Goal: Transaction & Acquisition: Purchase product/service

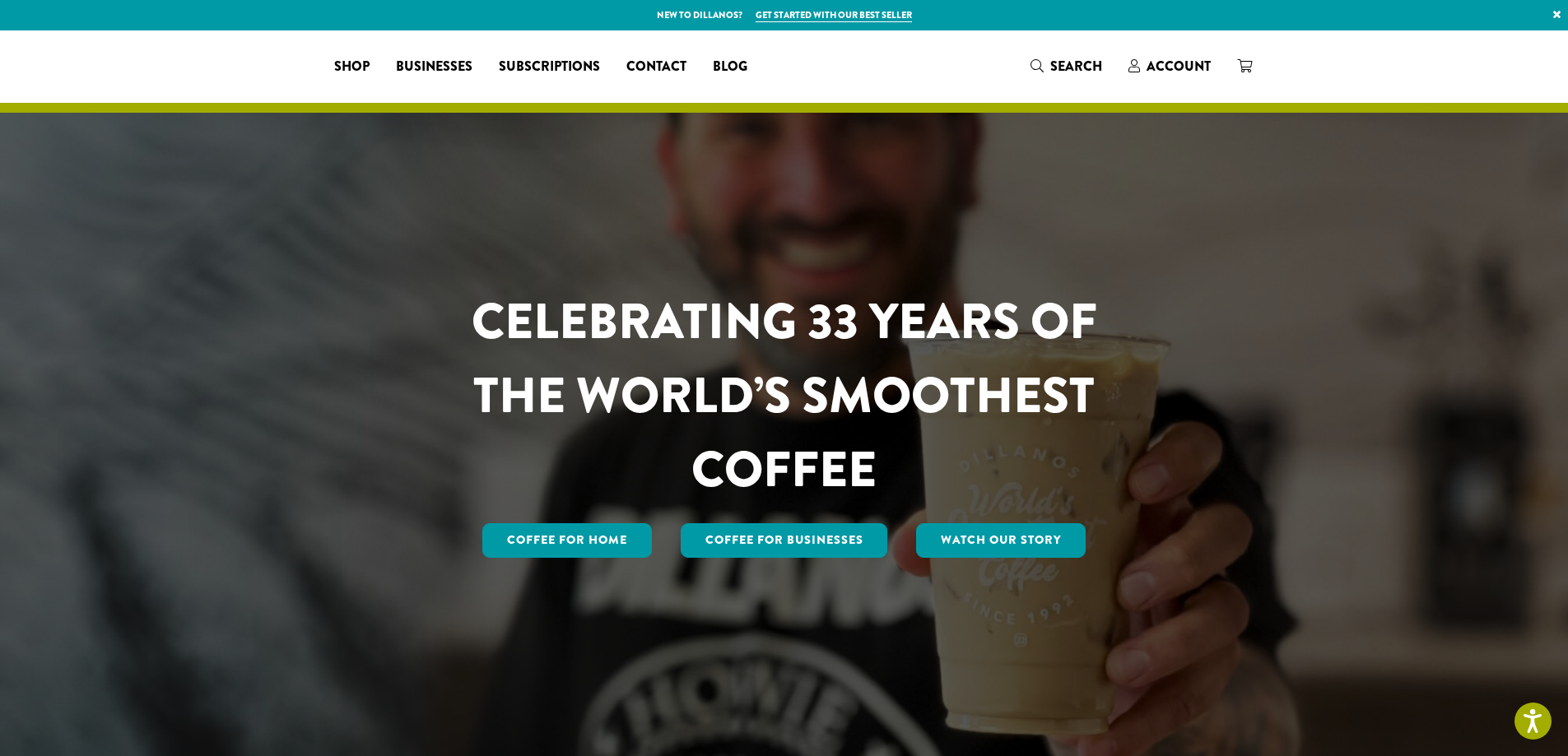
scroll to position [248, 0]
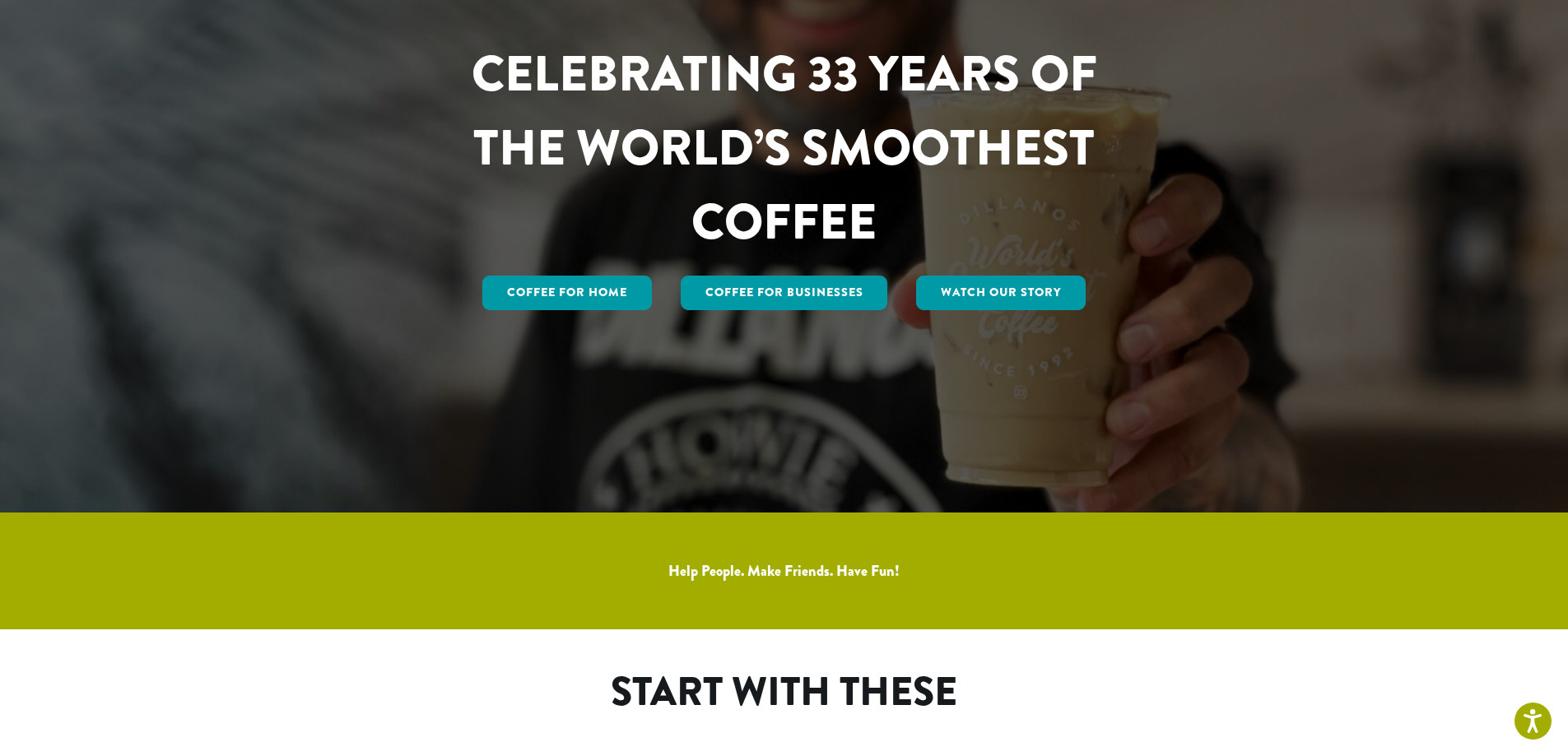
click at [1162, 64] on div "CELEBRATING 33 YEARS OF THE WORLD’S SMOOTHEST COFFEE Coffee for Home Coffee For…" at bounding box center [784, 148] width 988 height 730
click at [1179, 59] on div "CELEBRATING 33 YEARS OF THE WORLD’S SMOOTHEST COFFEE Coffee for Home Coffee For…" at bounding box center [784, 148] width 988 height 730
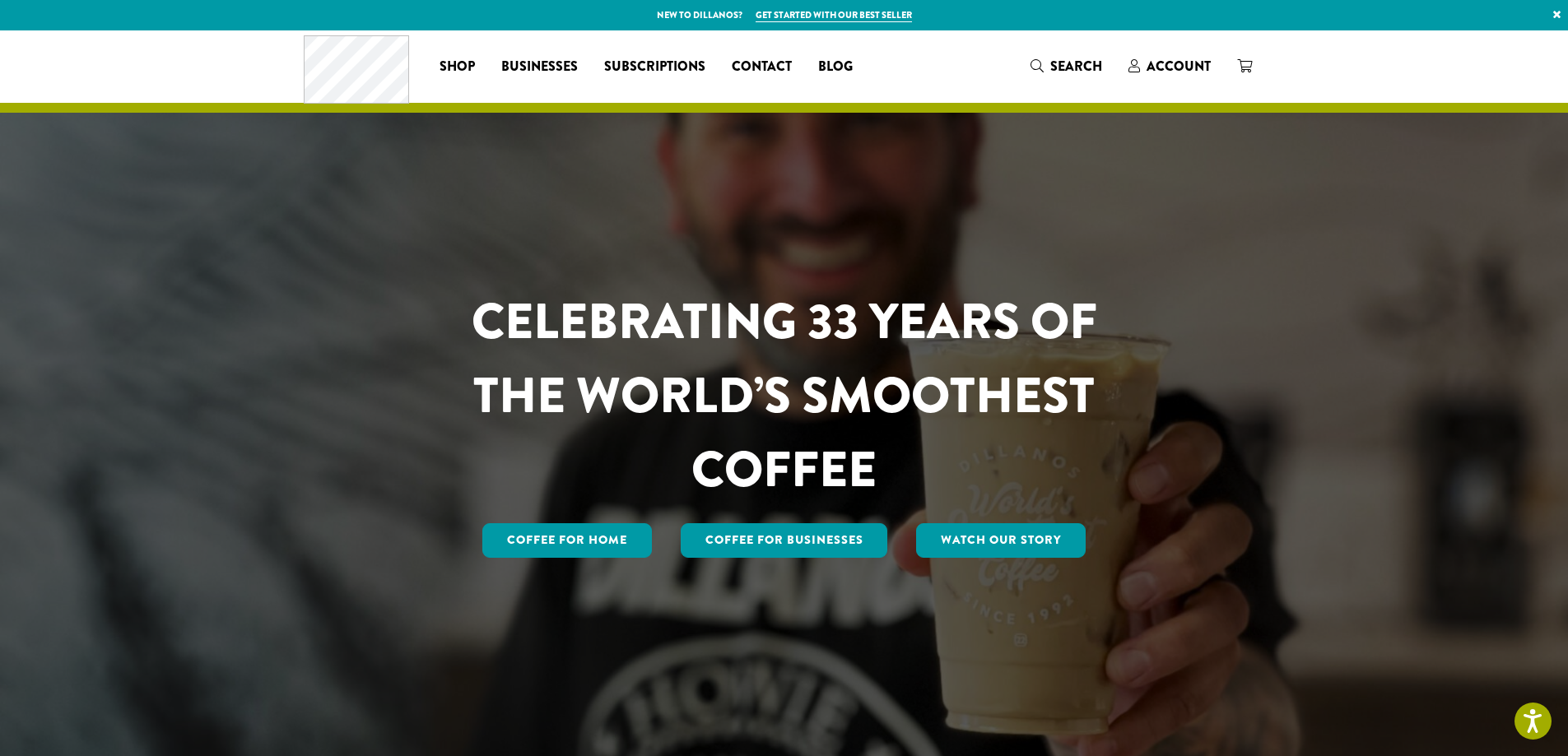
scroll to position [0, 0]
click at [1556, 15] on link "×" at bounding box center [1557, 15] width 22 height 29
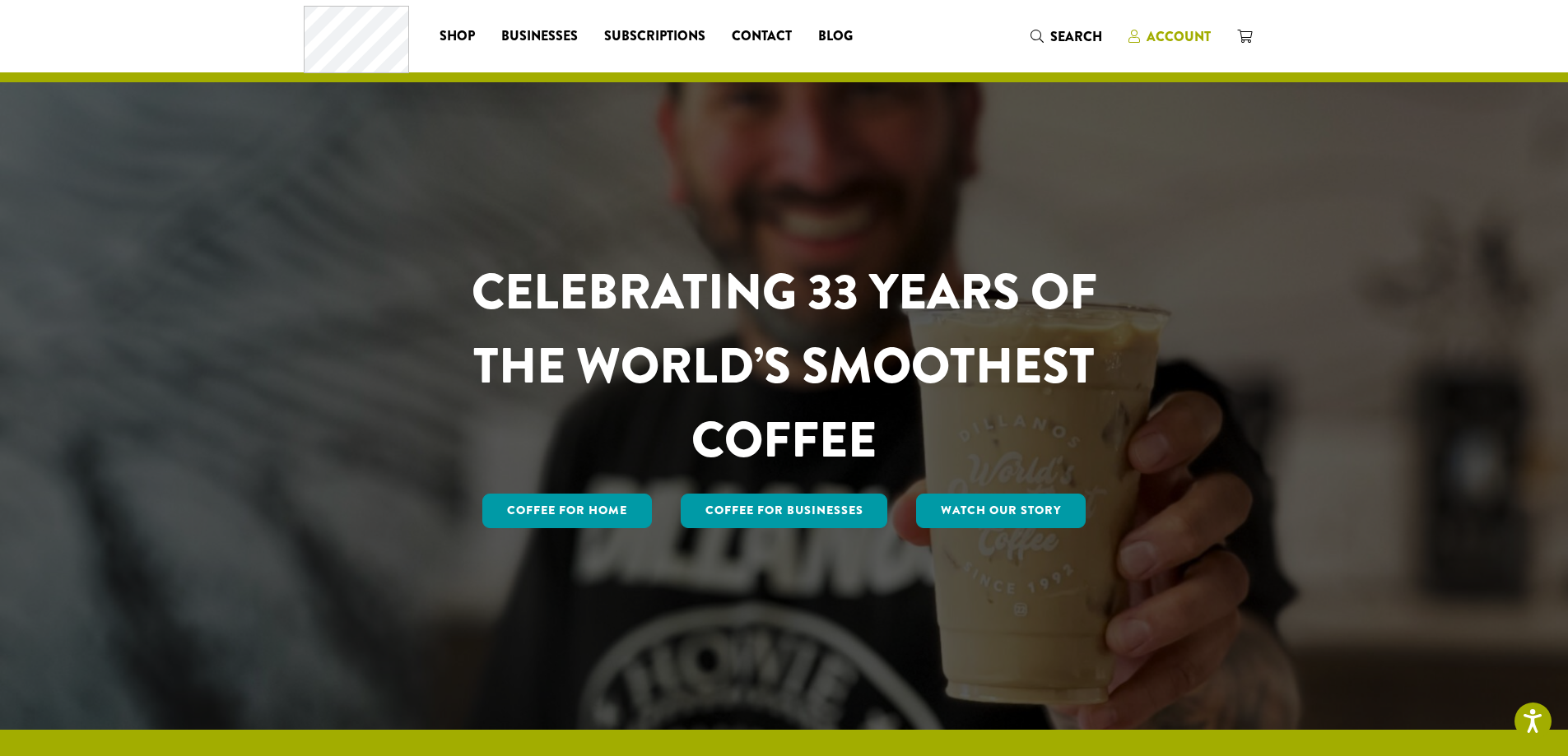
click at [1159, 31] on span "Account" at bounding box center [1178, 37] width 65 height 19
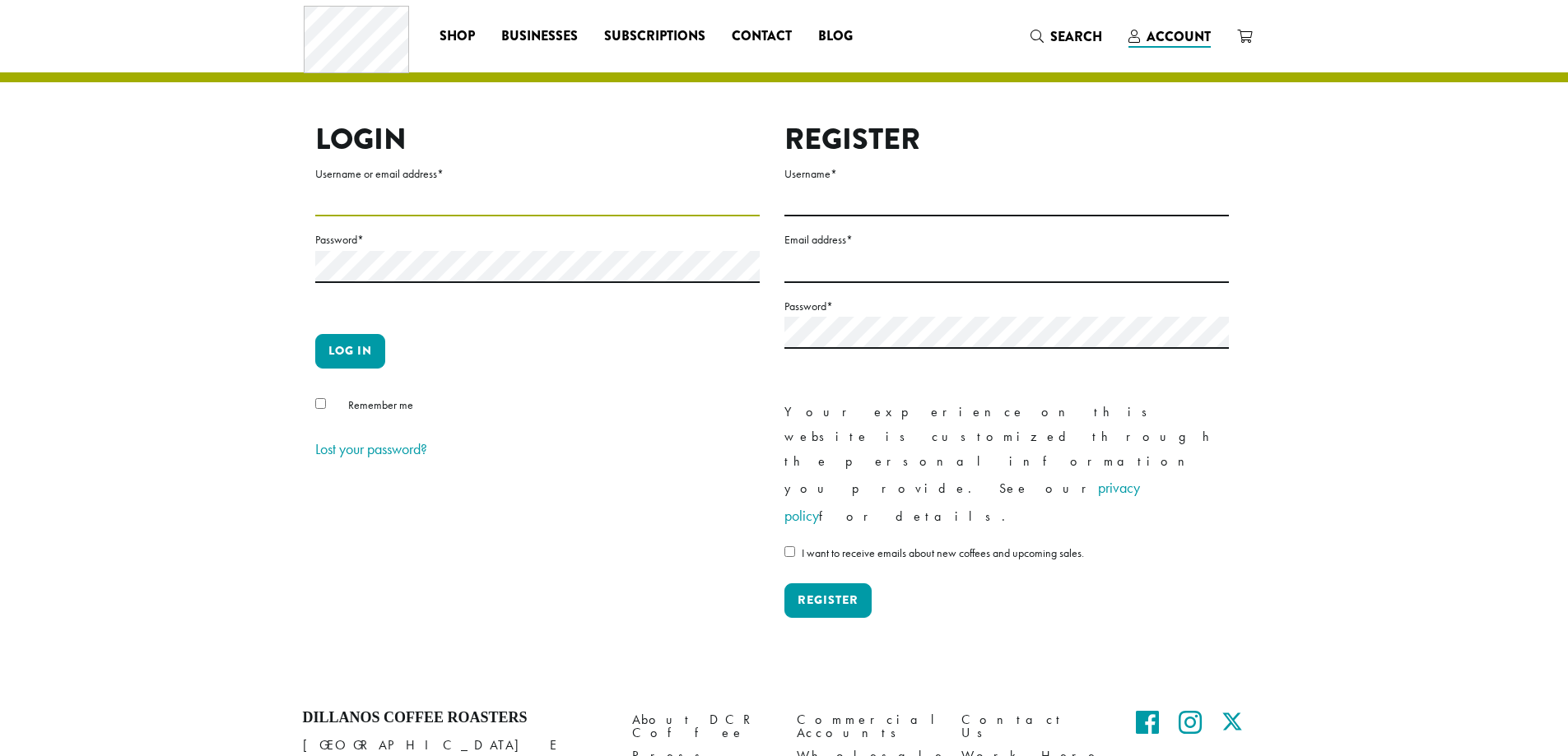
click at [373, 194] on input "Username or email address *" at bounding box center [537, 200] width 444 height 32
type input "**********"
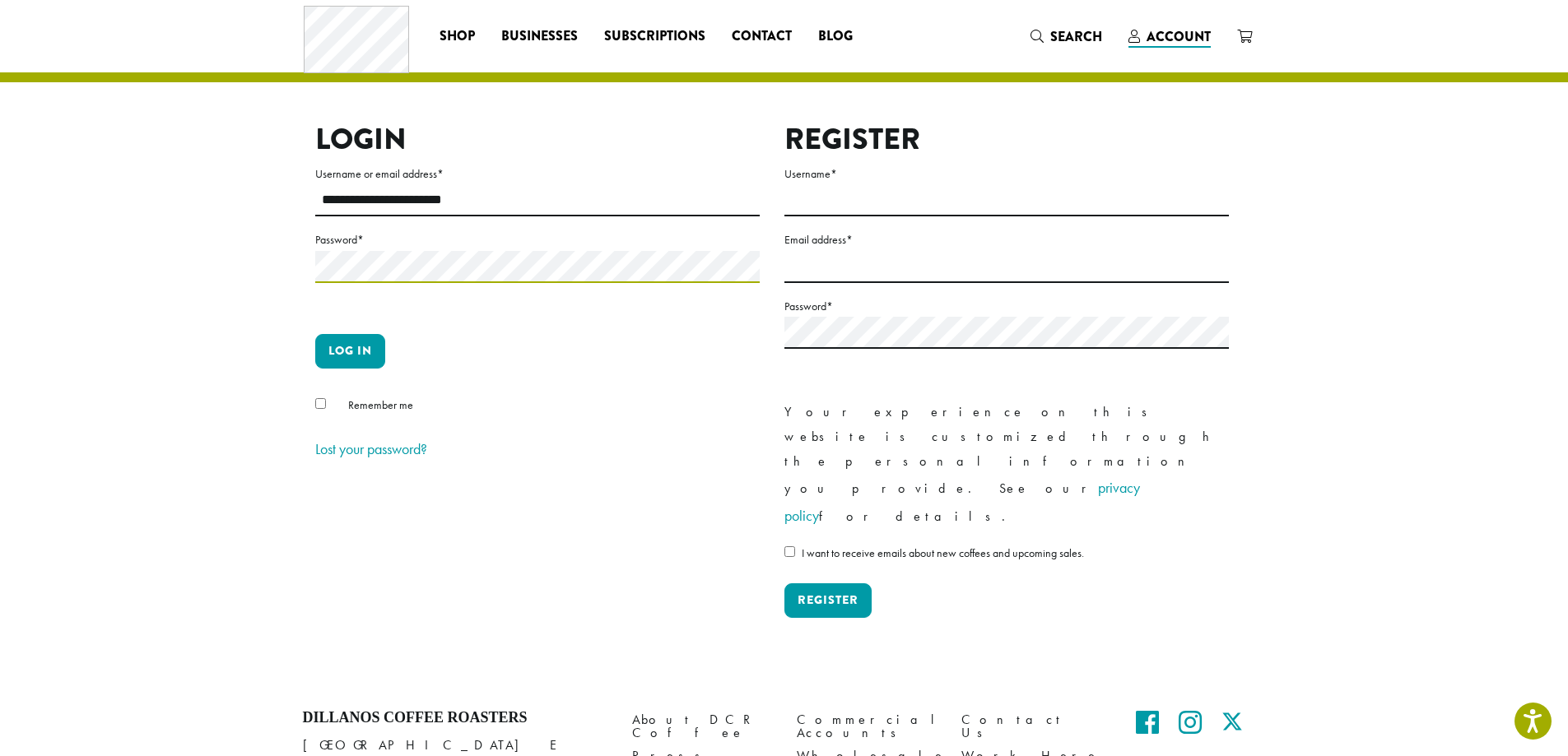
click at [315, 334] on button "Log in" at bounding box center [350, 351] width 70 height 34
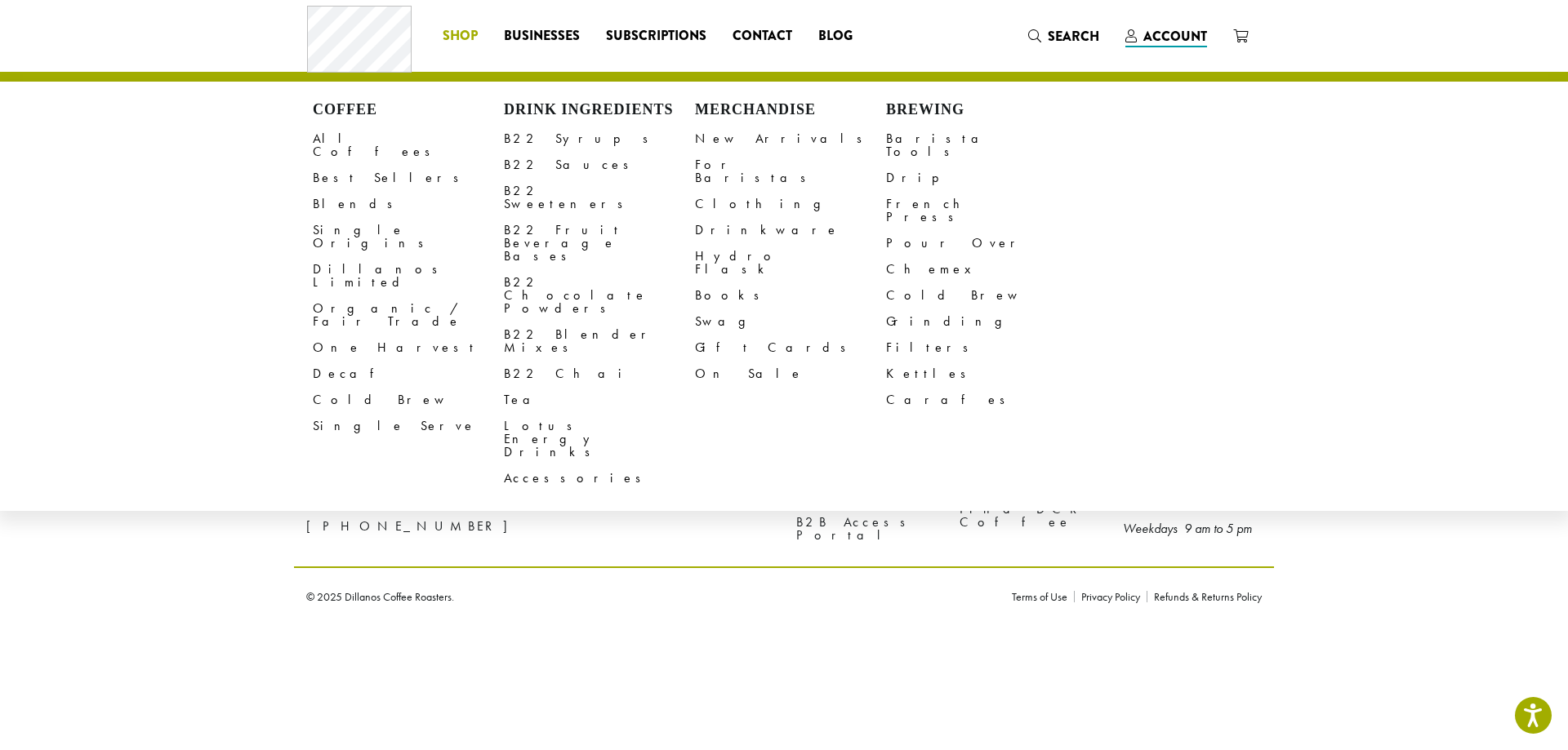
click at [460, 26] on span "Shop" at bounding box center [460, 37] width 35 height 21
click at [355, 296] on link "Organic / Fair Trade" at bounding box center [408, 315] width 191 height 39
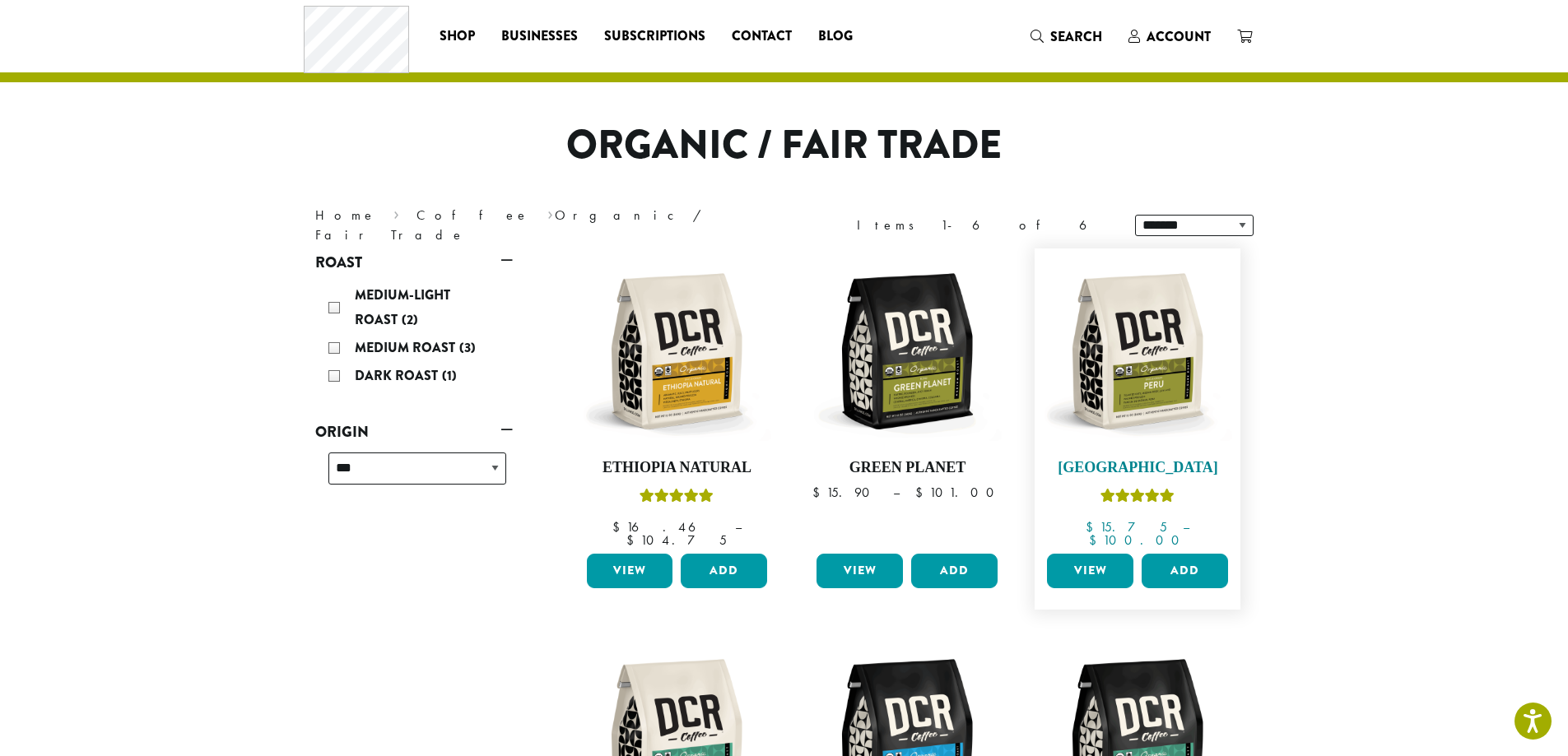
click at [1133, 304] on img at bounding box center [1137, 351] width 189 height 189
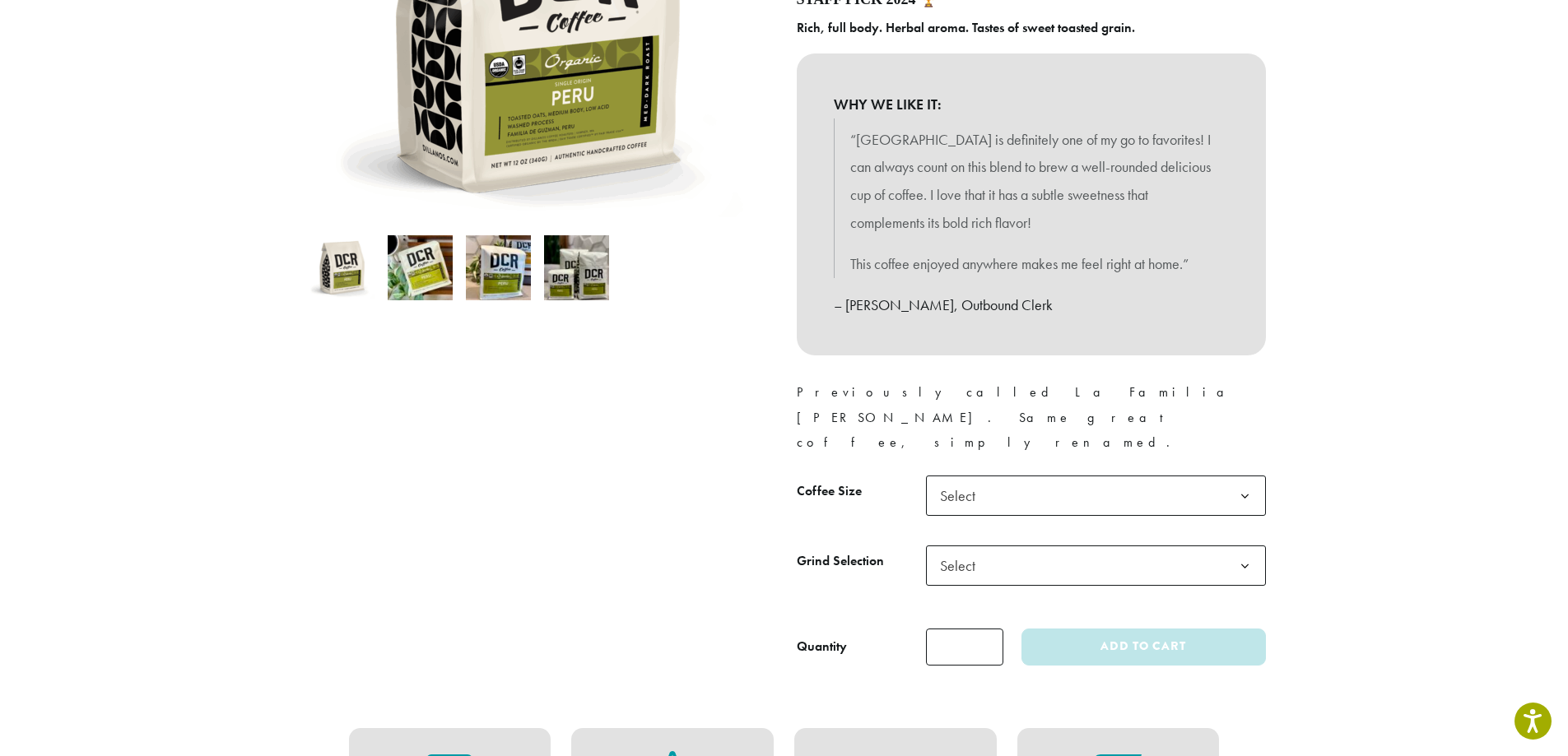
scroll to position [493, 0]
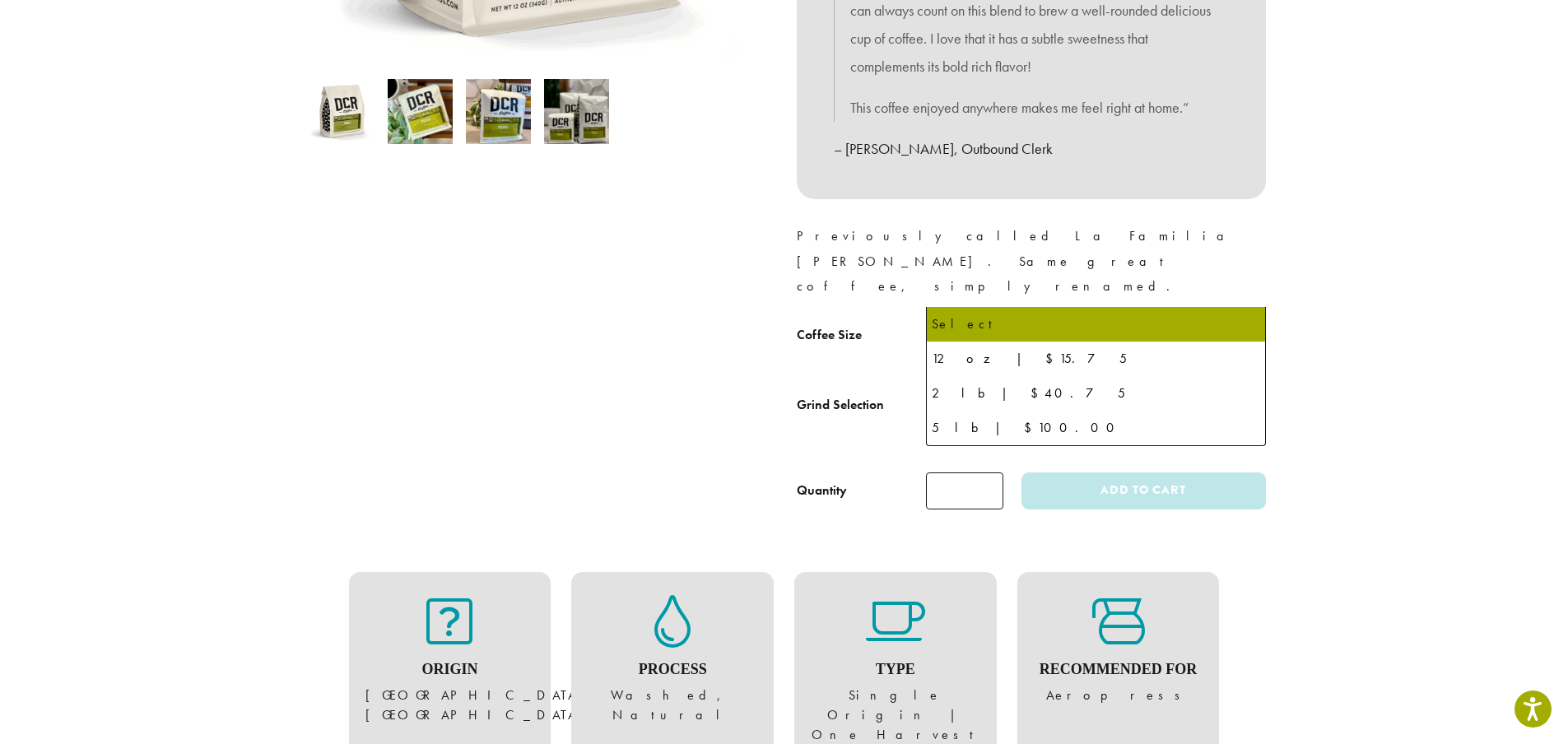
click at [1145, 319] on span "Select" at bounding box center [1095, 339] width 340 height 40
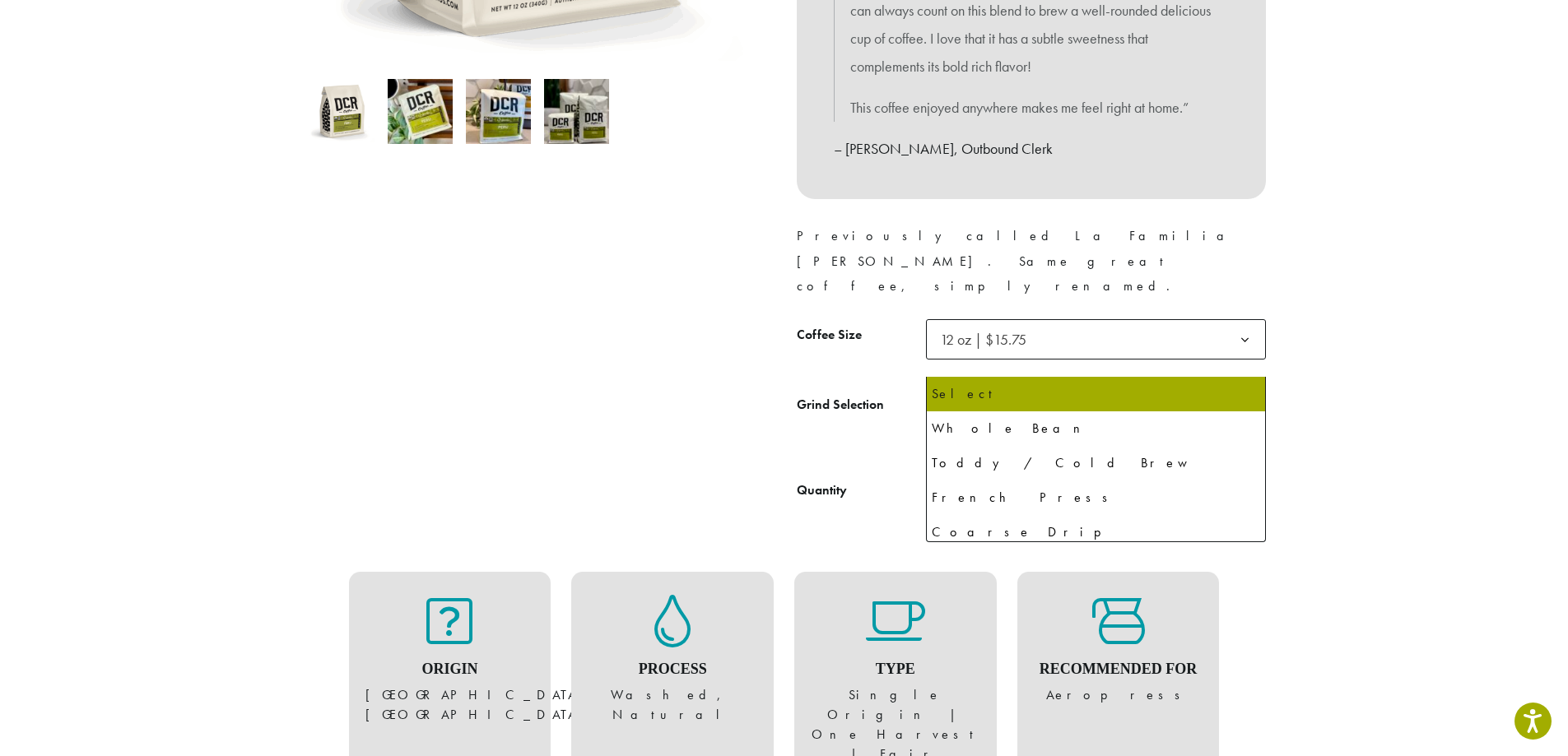
click at [1069, 389] on span "Select" at bounding box center [1095, 409] width 340 height 40
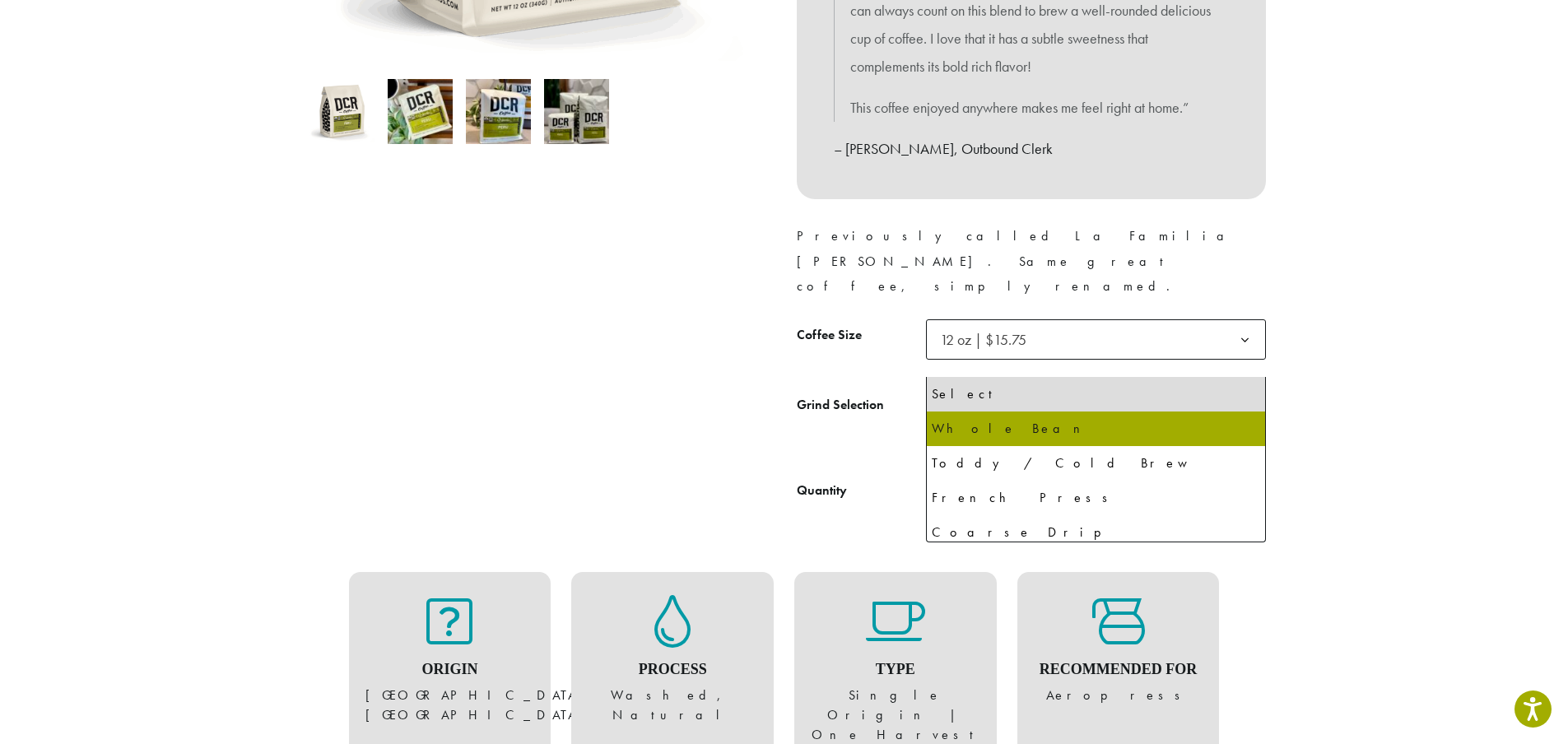
select select "*********"
select select "**********"
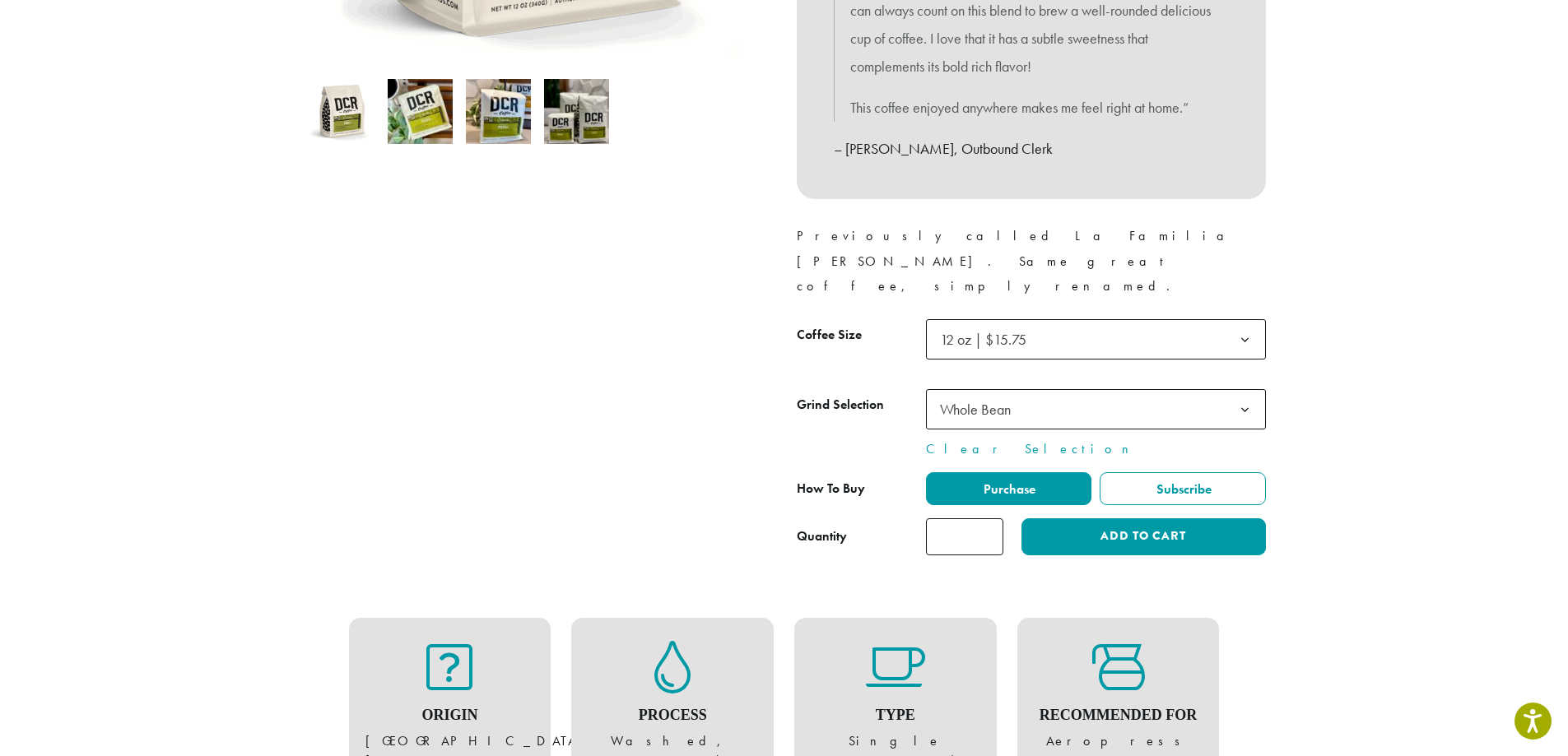
click at [962, 518] on input "*" at bounding box center [964, 536] width 77 height 37
type input "*"
click at [987, 518] on input "*" at bounding box center [964, 536] width 77 height 37
click at [1102, 518] on button "Add to cart" at bounding box center [1143, 536] width 244 height 37
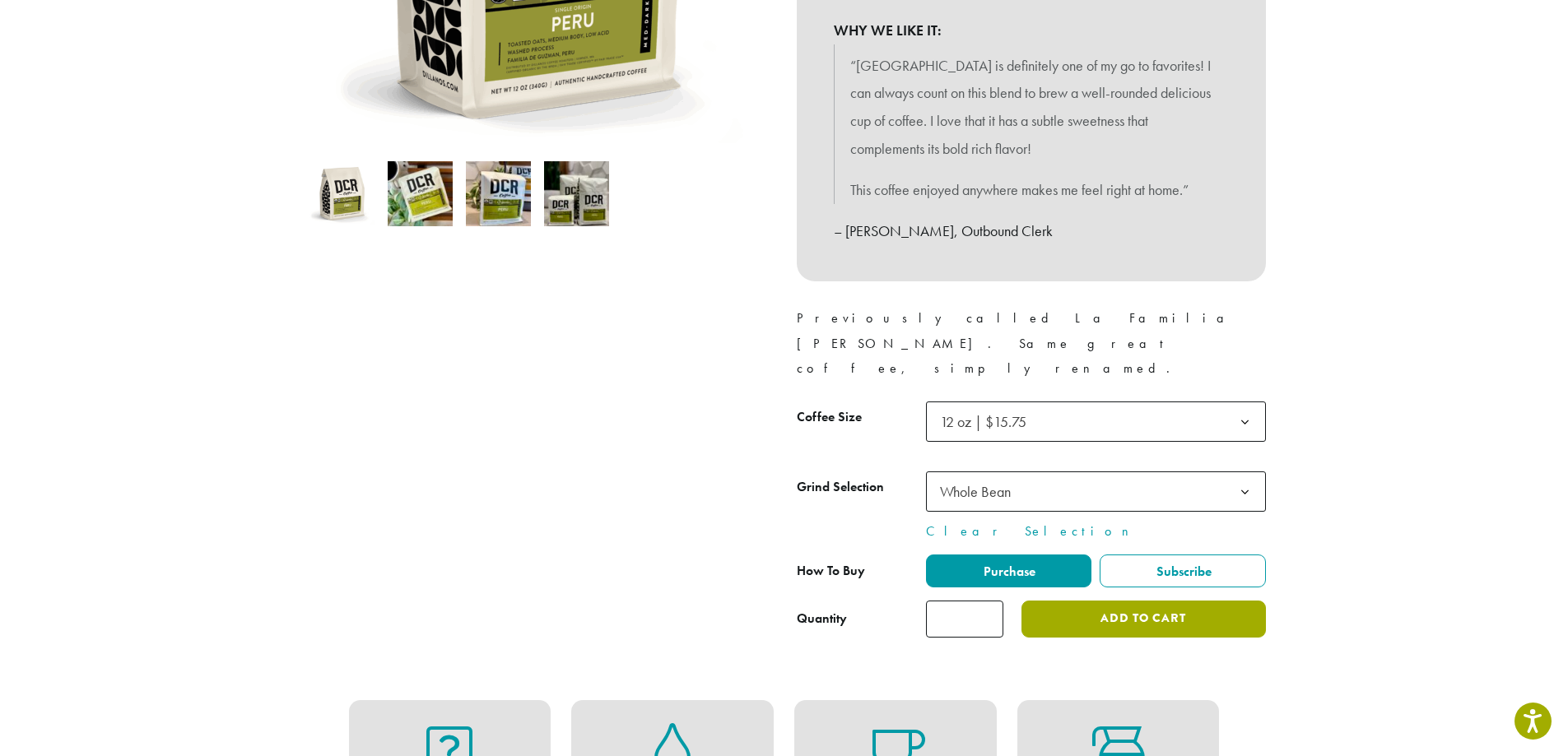
scroll to position [249, 0]
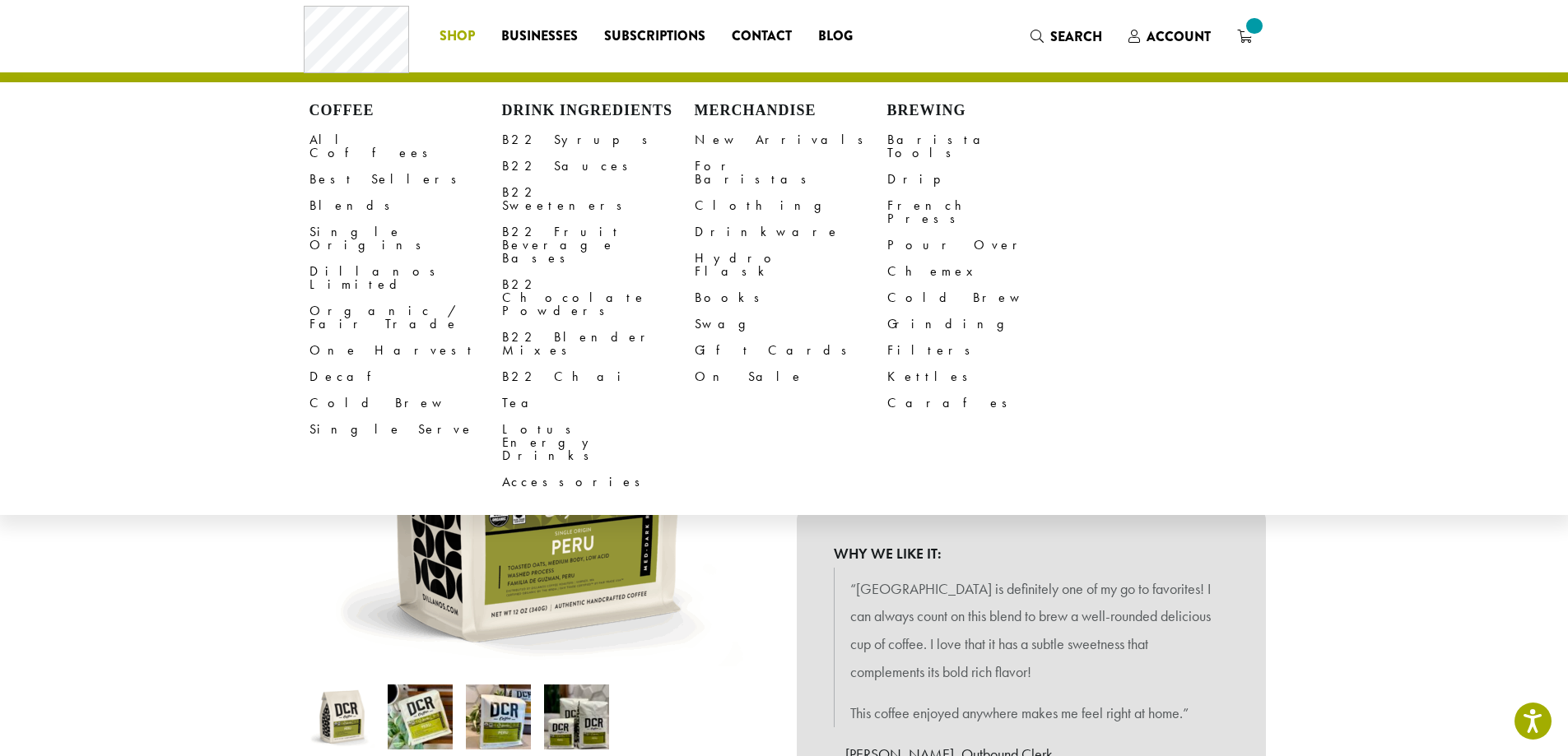
click at [454, 32] on li "Coffee All Coffees Best Sellers Blends Single Origins Dillanos Limited Organic …" at bounding box center [457, 36] width 62 height 27
click at [375, 298] on link "Organic / Fair Trade" at bounding box center [406, 318] width 193 height 40
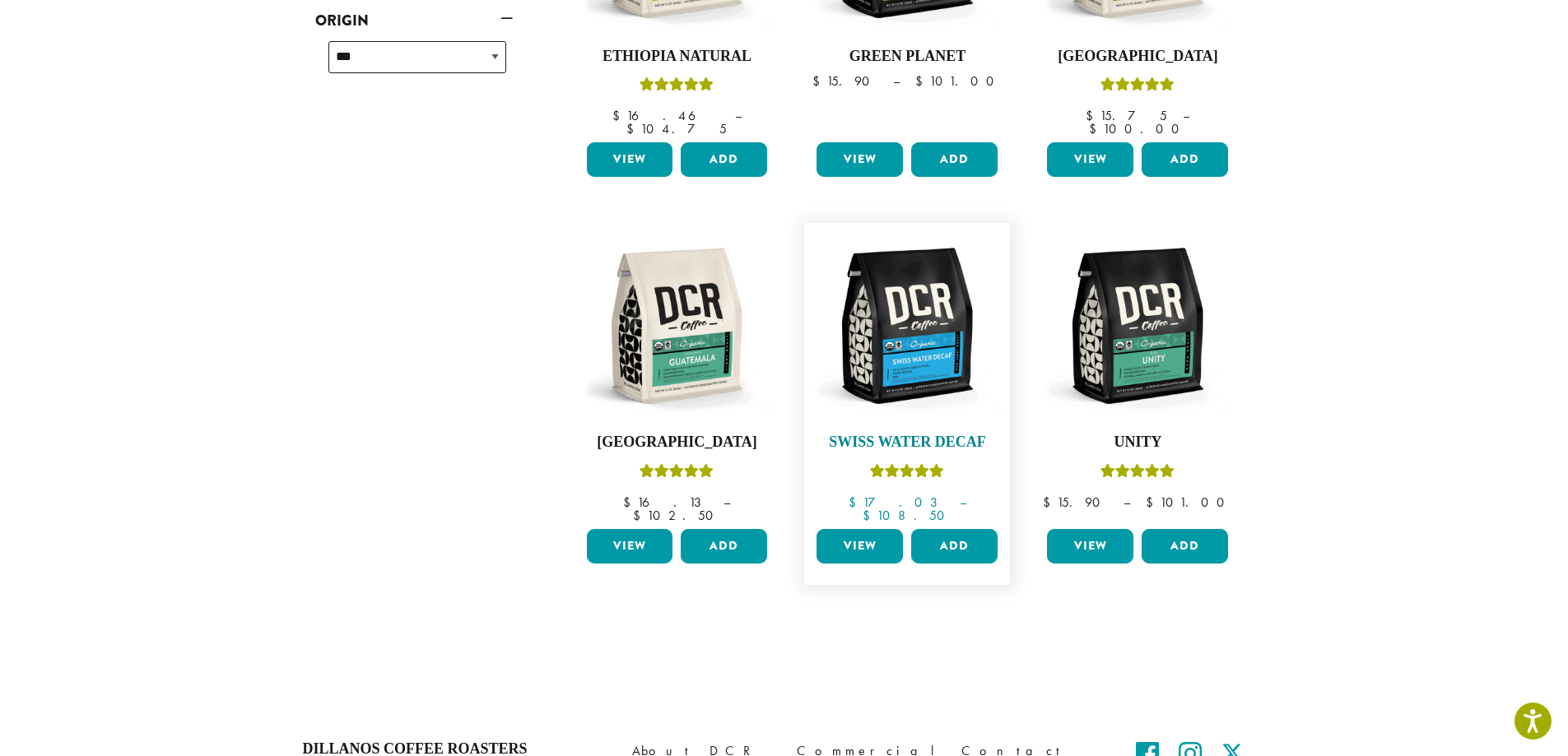
click at [942, 298] on img at bounding box center [907, 326] width 189 height 189
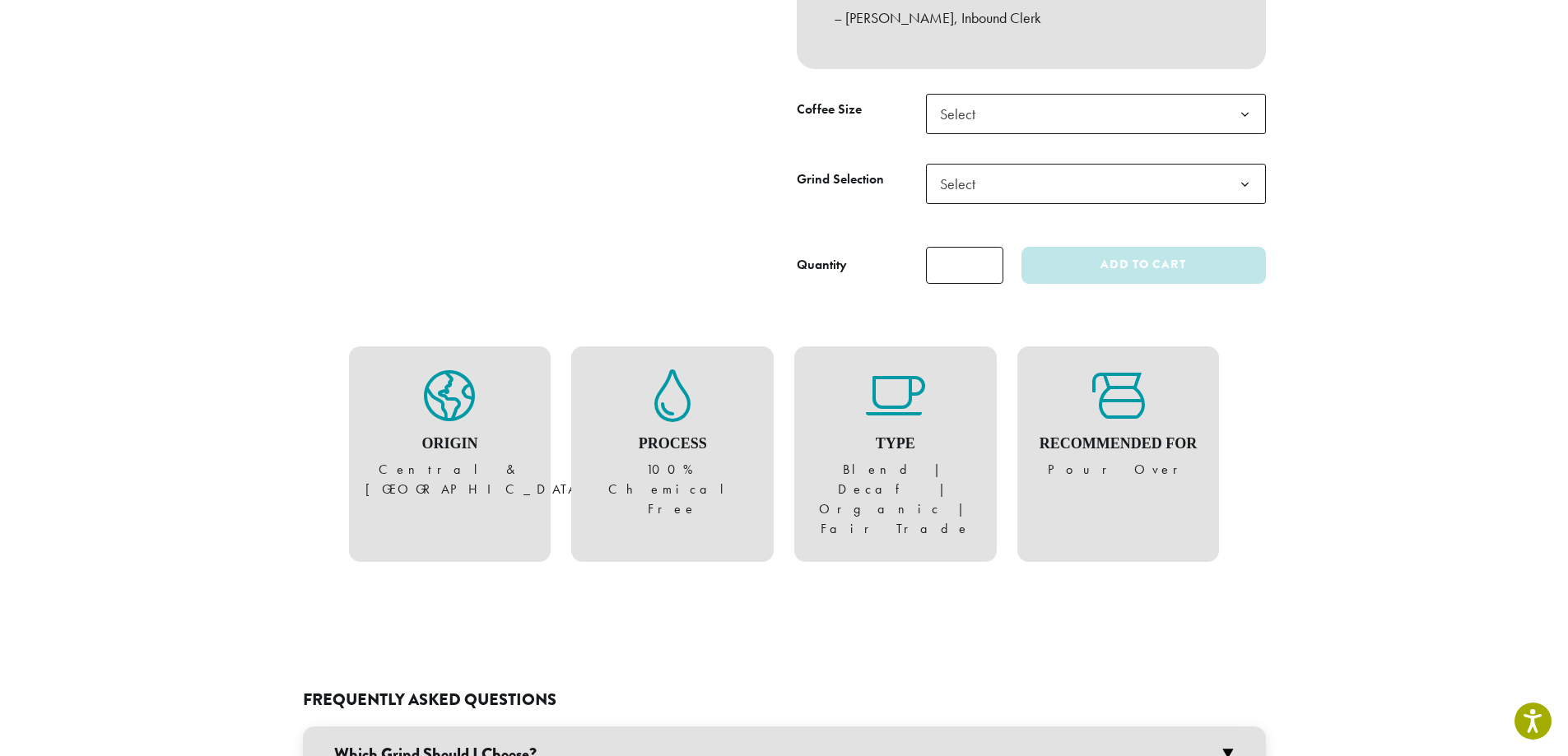
scroll to position [741, 0]
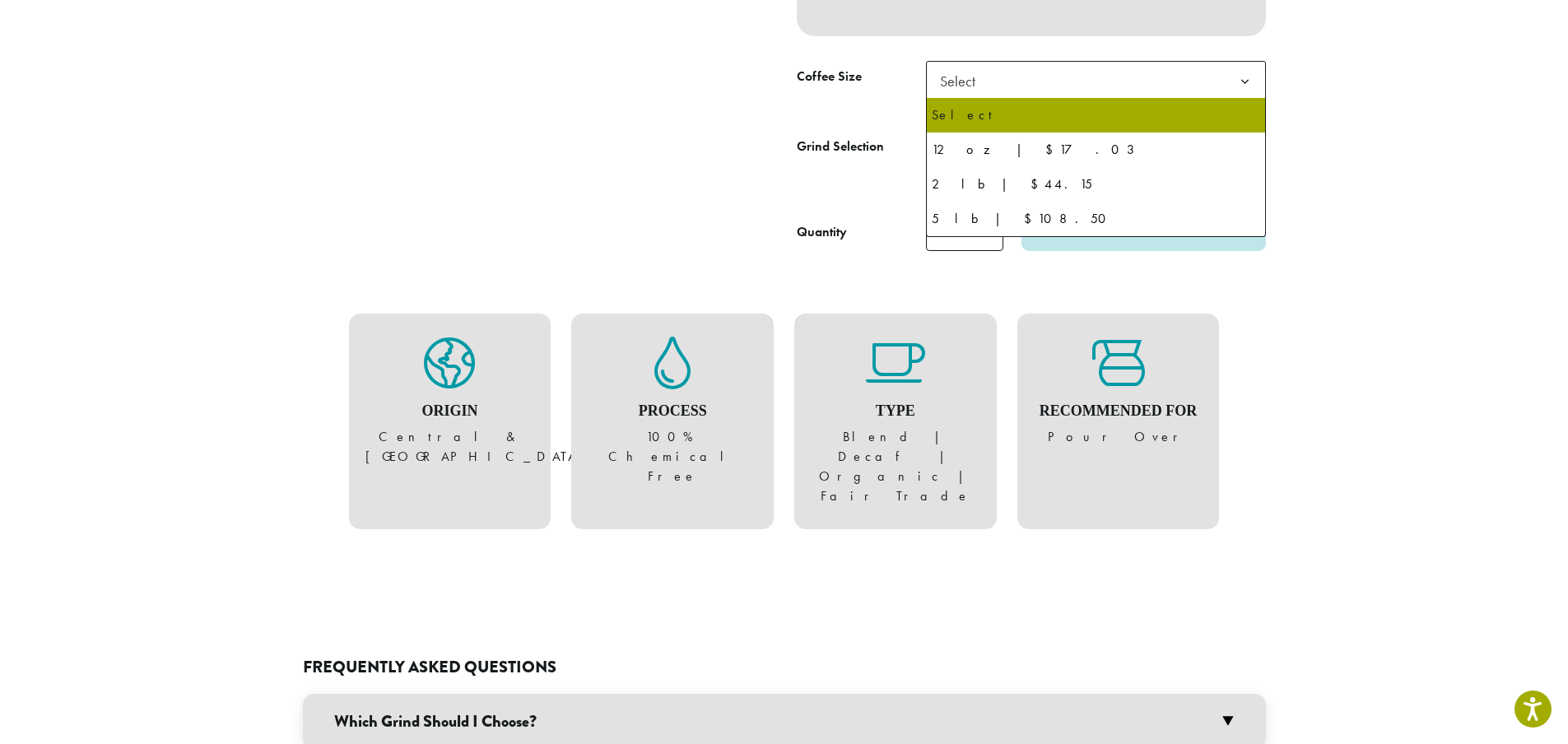
click at [1145, 85] on span "Select" at bounding box center [1095, 81] width 340 height 40
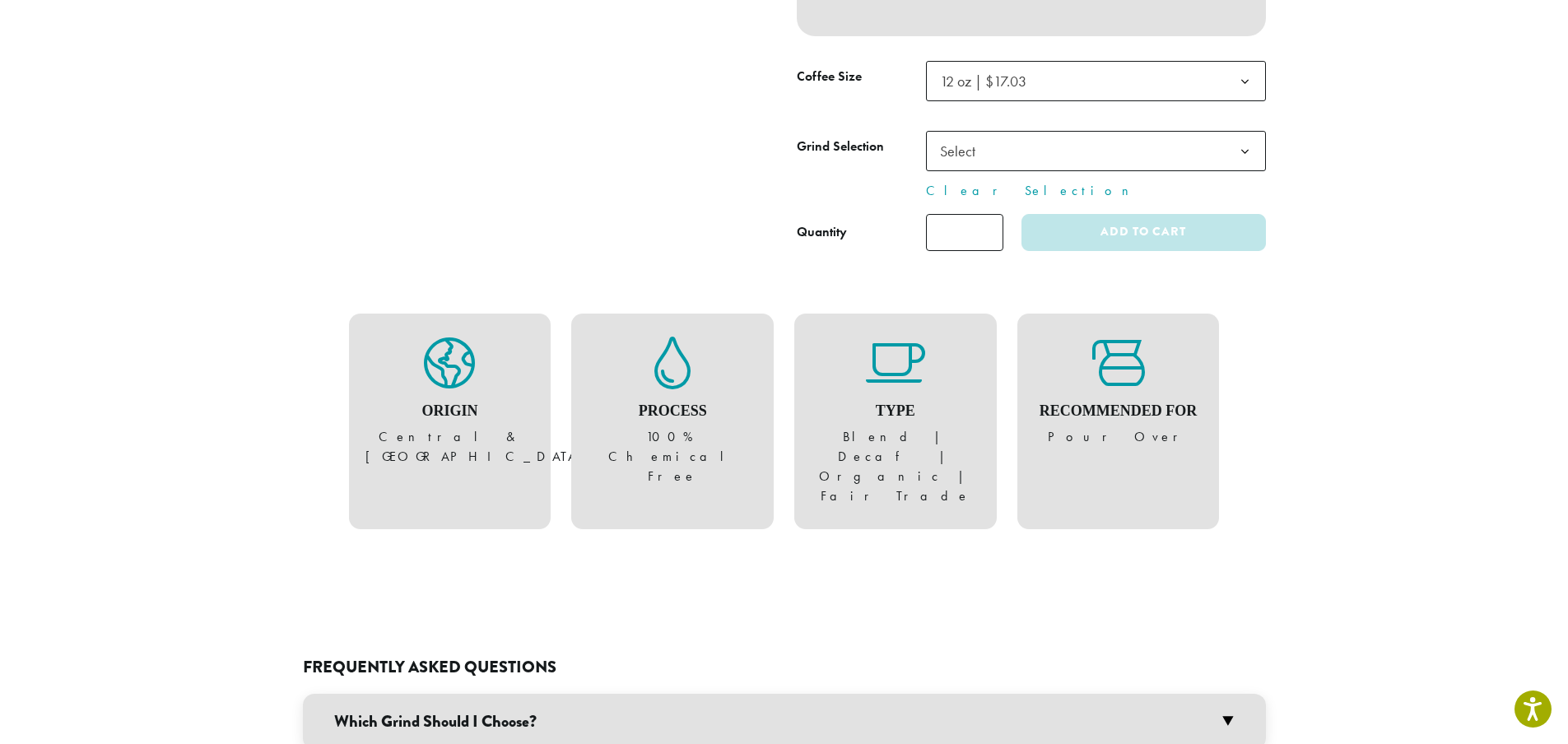
click at [1088, 150] on span "Select" at bounding box center [1095, 151] width 340 height 40
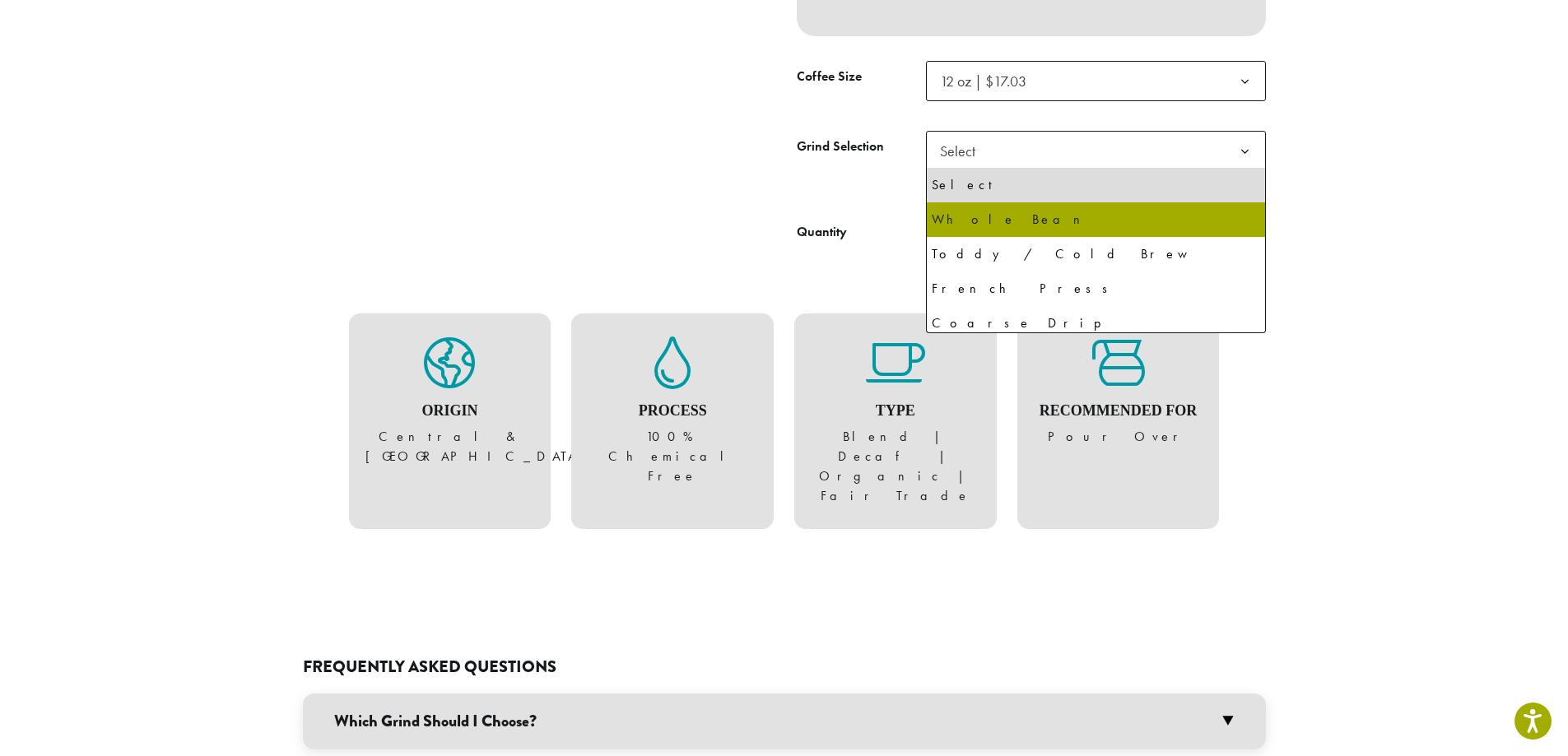
select select "*********"
select select "**********"
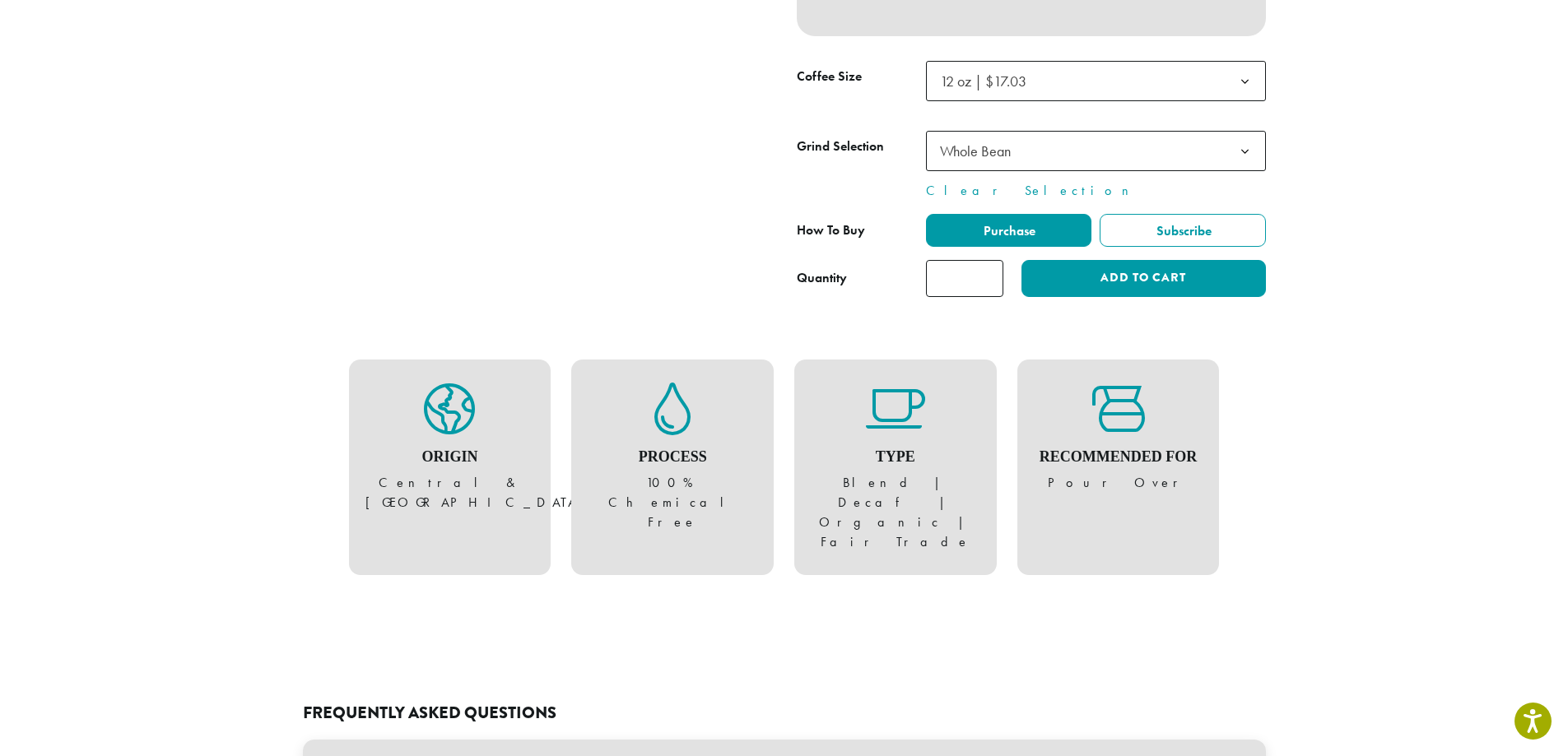
click at [990, 274] on input "*" at bounding box center [964, 278] width 77 height 37
type input "*"
click at [990, 274] on input "*" at bounding box center [964, 278] width 77 height 37
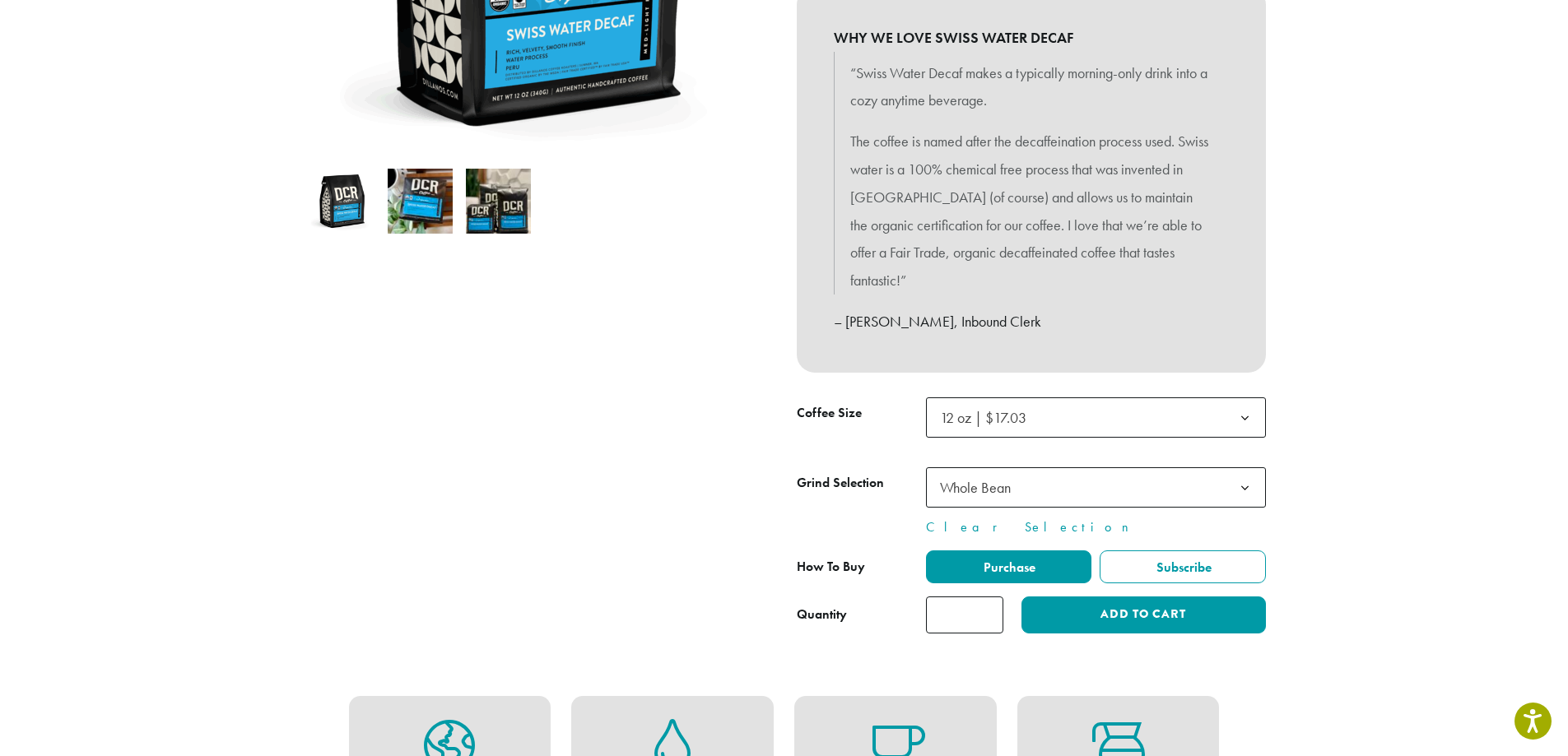
scroll to position [576, 0]
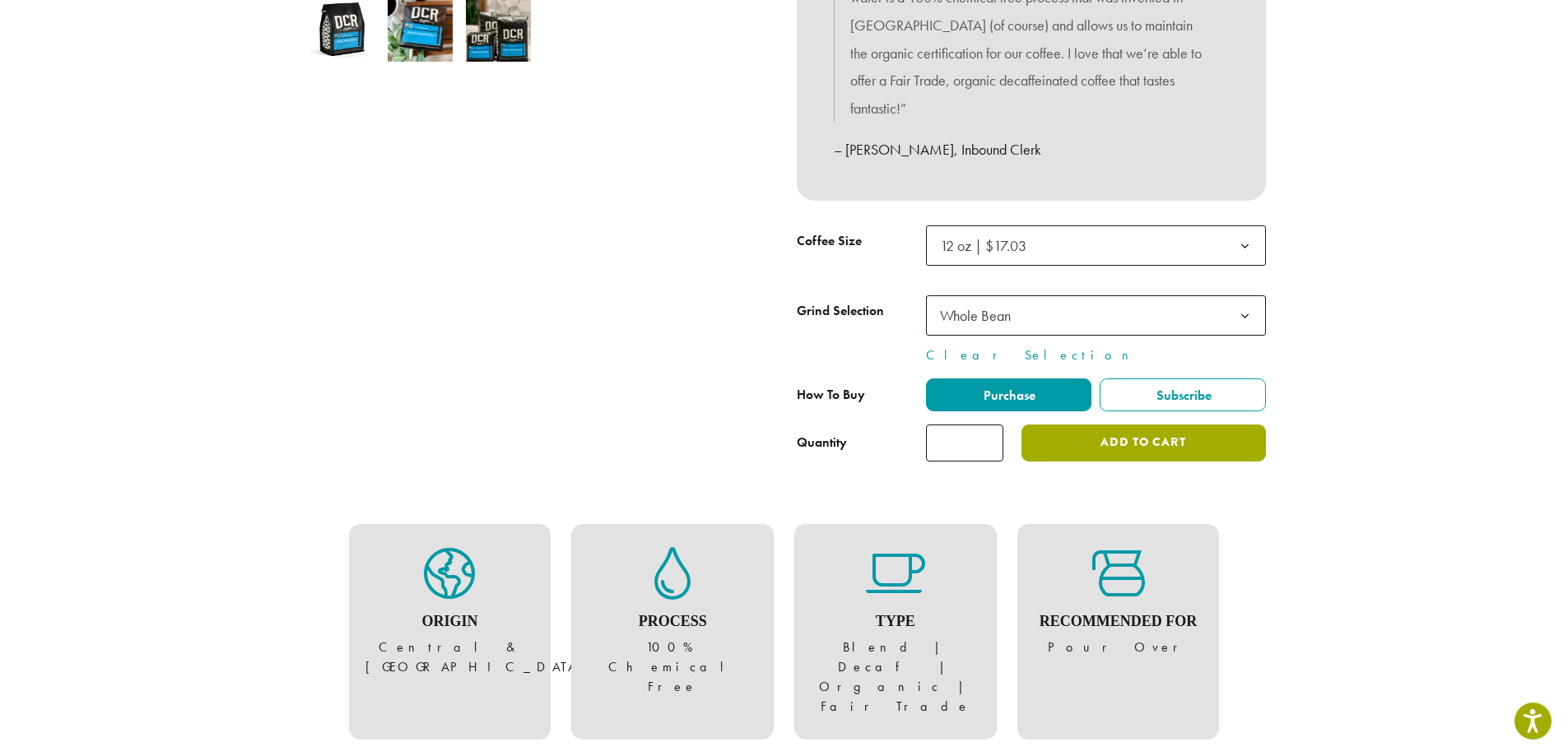
click at [1164, 440] on button "Add to cart" at bounding box center [1143, 443] width 244 height 37
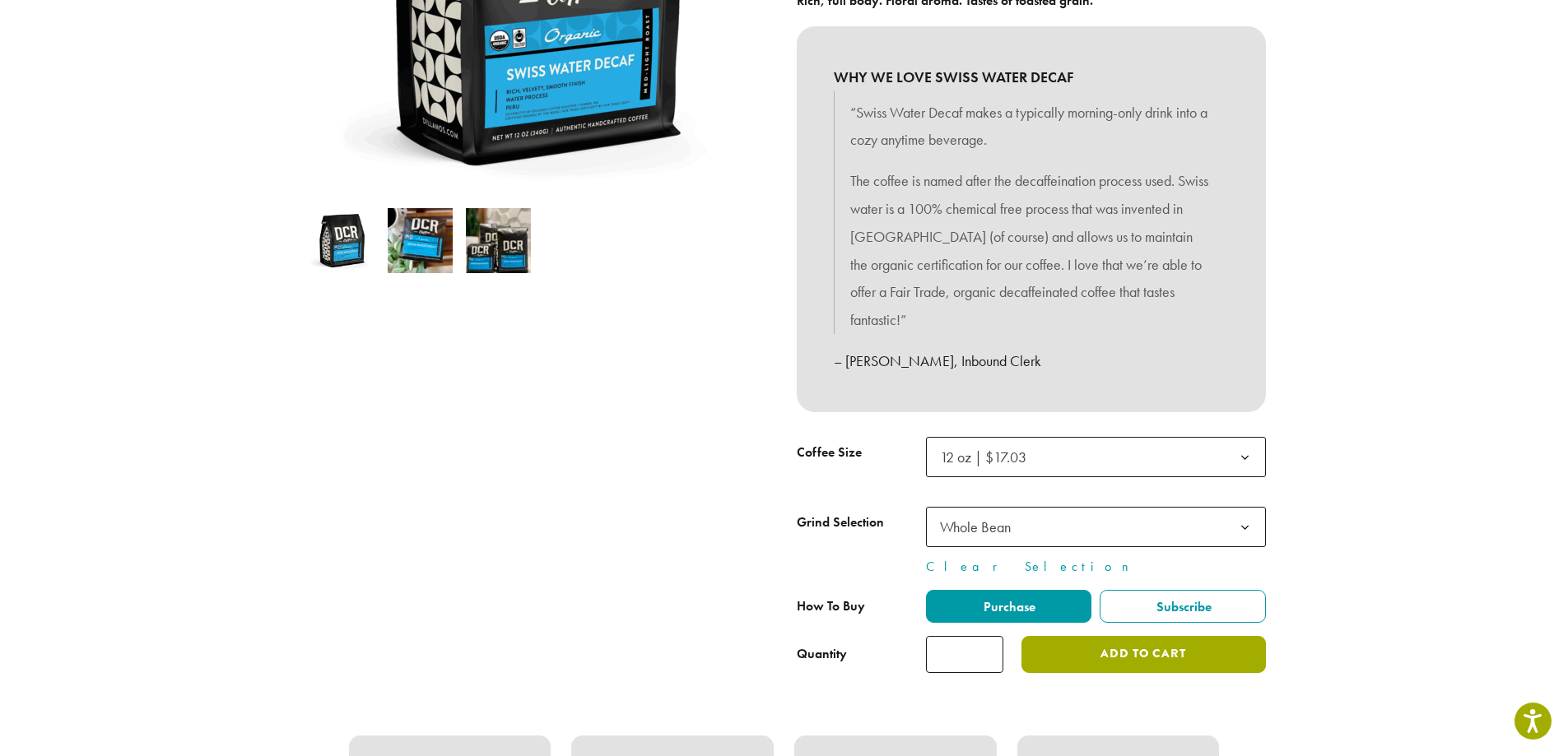
scroll to position [0, 0]
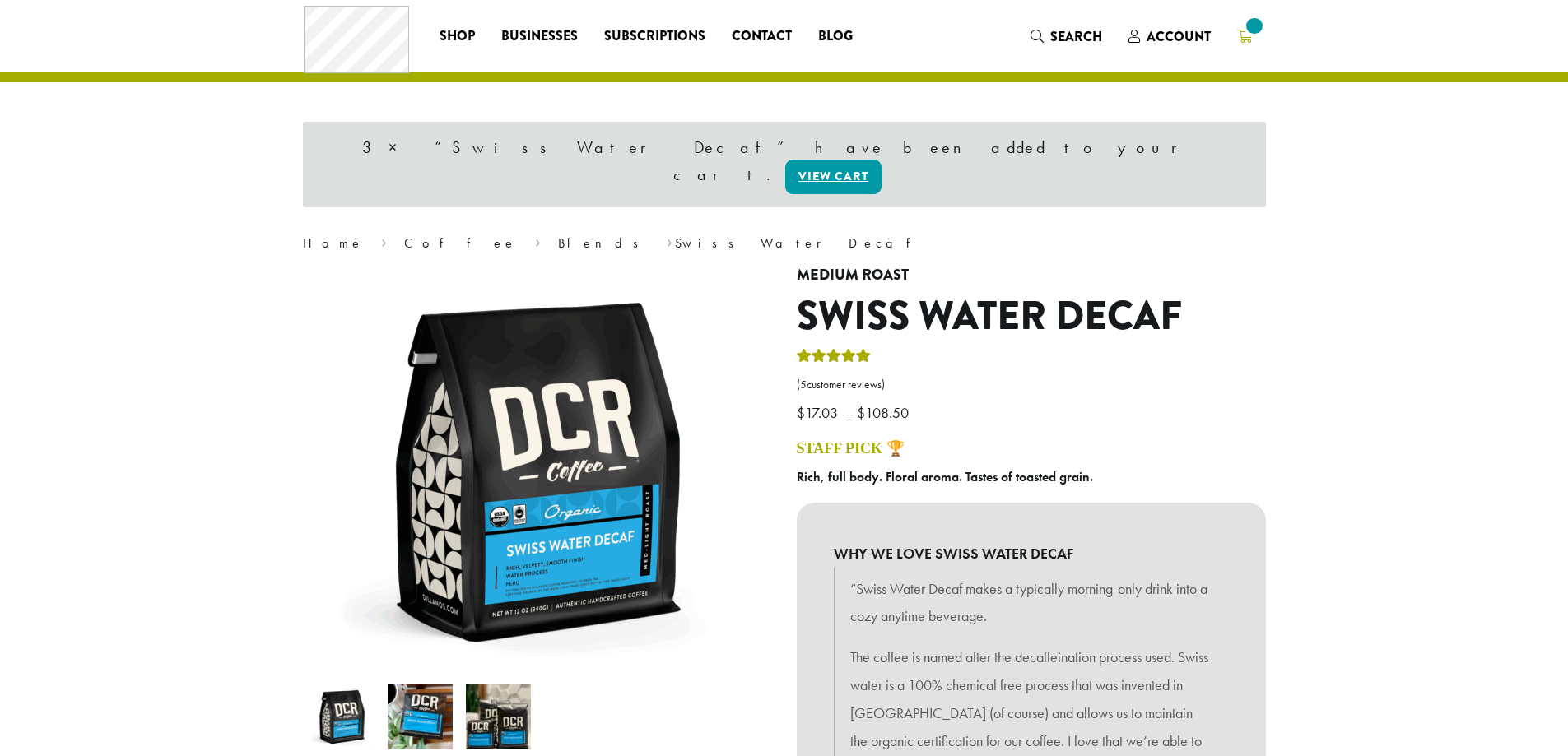
click at [1251, 24] on span at bounding box center [1254, 26] width 22 height 22
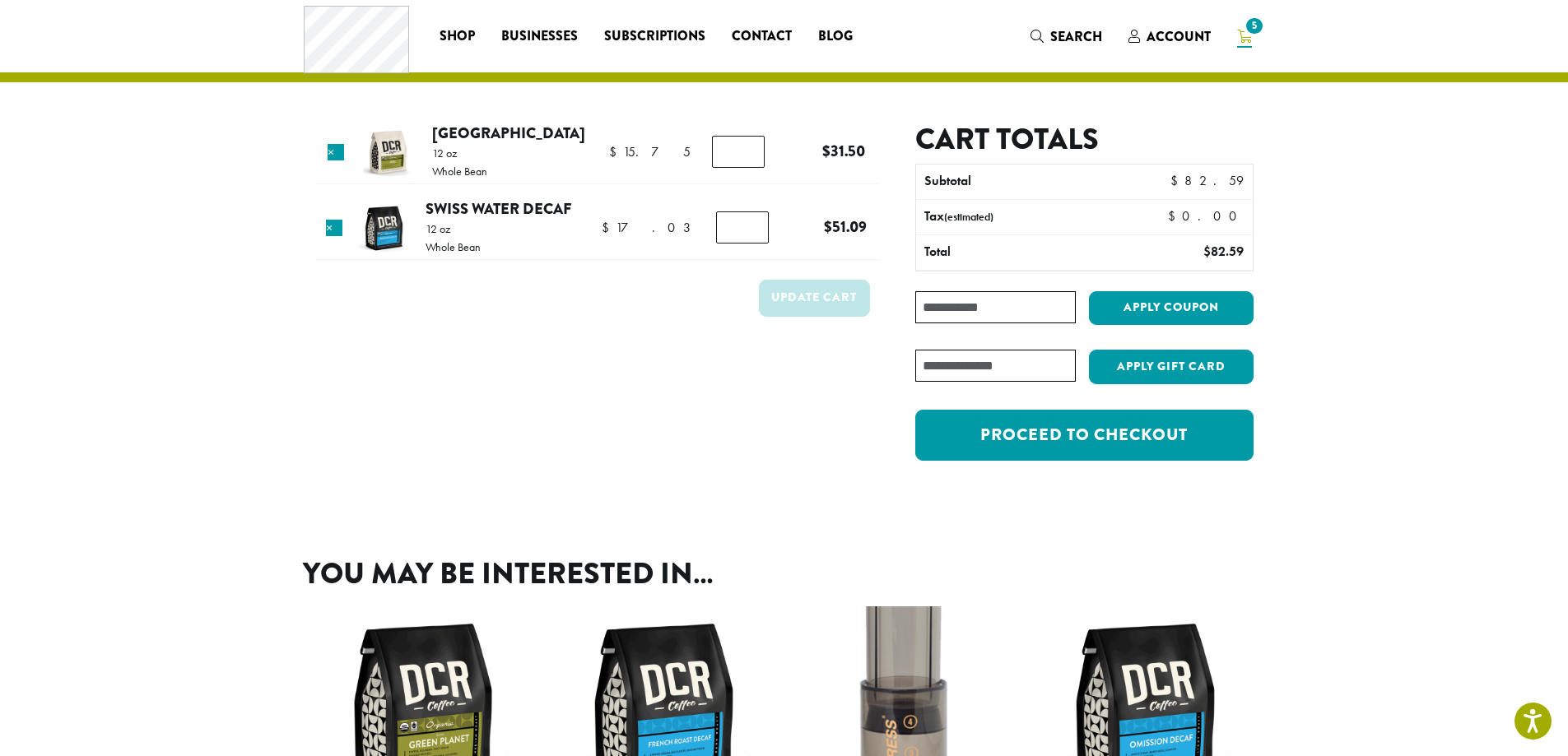
click at [965, 294] on input "Coupon:" at bounding box center [995, 307] width 159 height 32
type input "********"
click at [1180, 306] on button "Apply coupon" at bounding box center [1171, 307] width 164 height 34
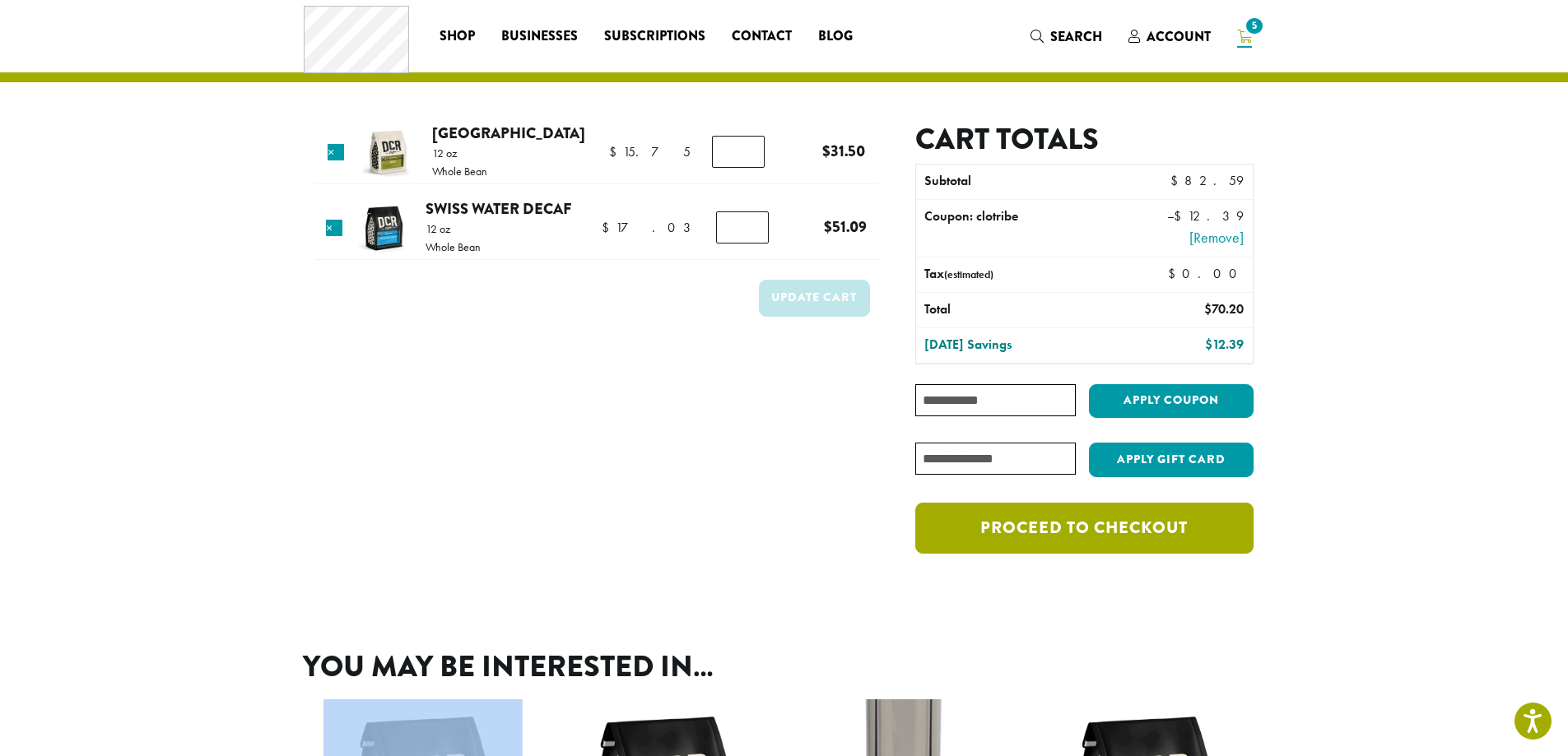
click at [1079, 534] on link "Proceed to checkout" at bounding box center [1084, 528] width 338 height 51
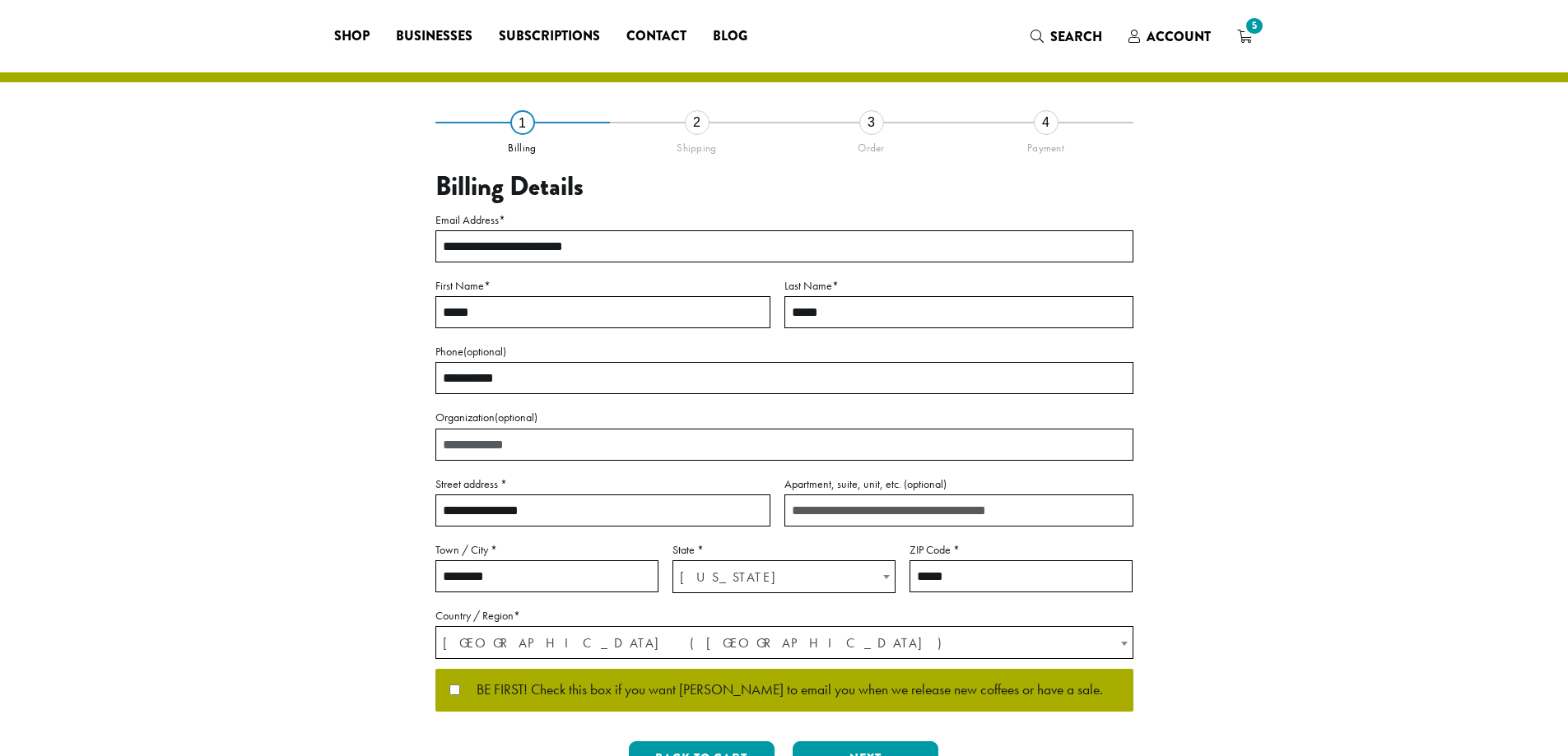
select select "**"
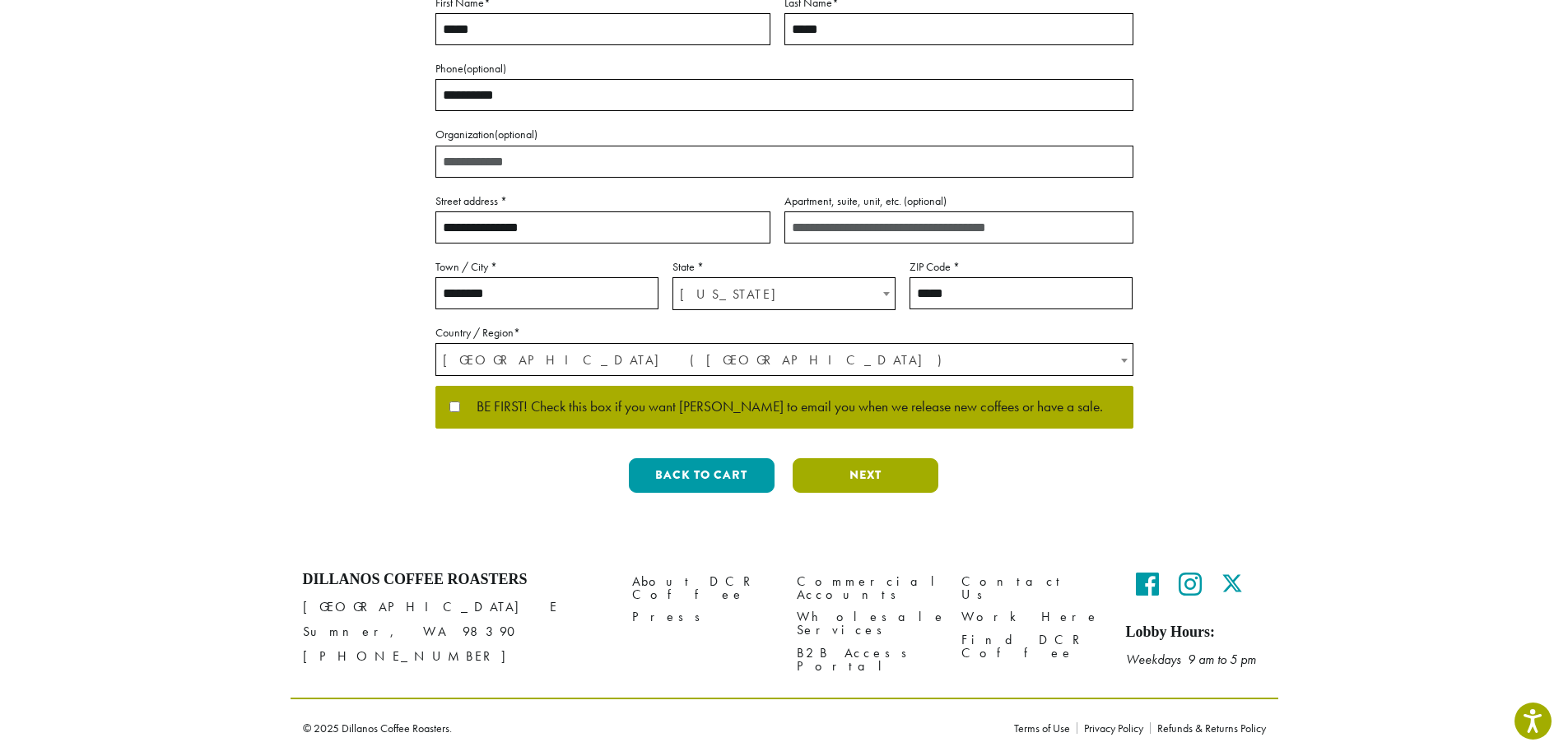
click at [905, 470] on button "Next" at bounding box center [865, 475] width 146 height 34
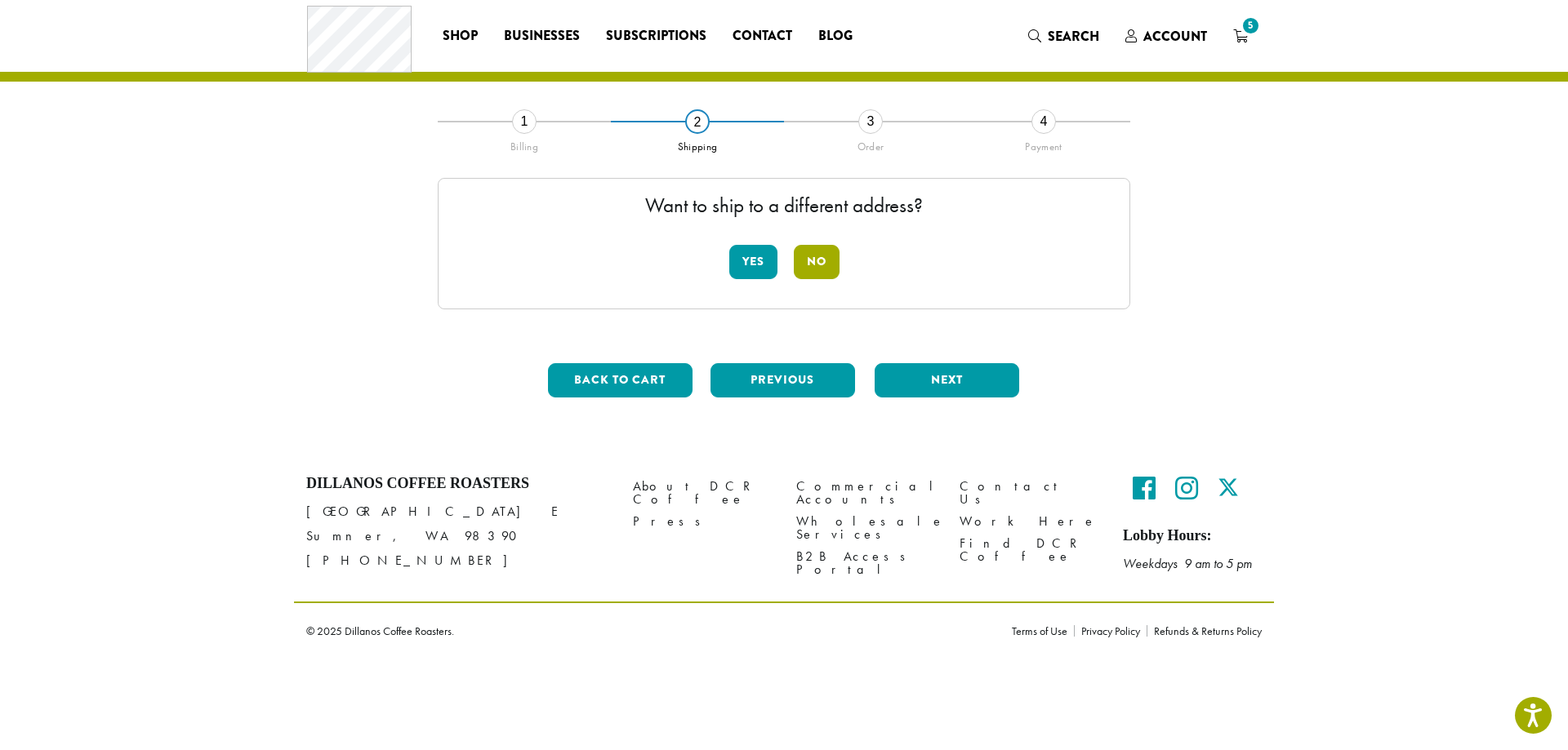
click at [827, 260] on button "No" at bounding box center [817, 262] width 46 height 34
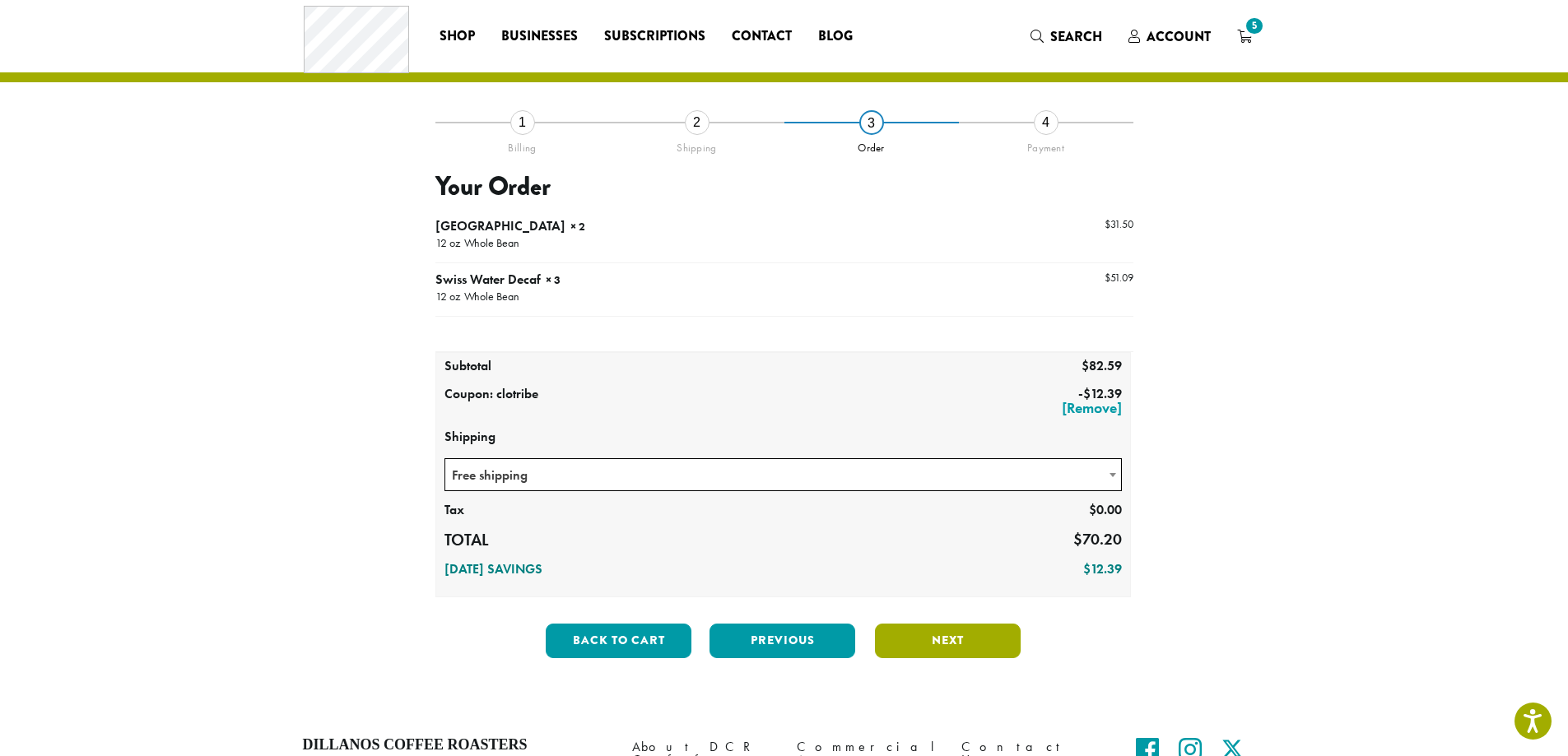
click at [993, 643] on button "Next" at bounding box center [947, 641] width 146 height 34
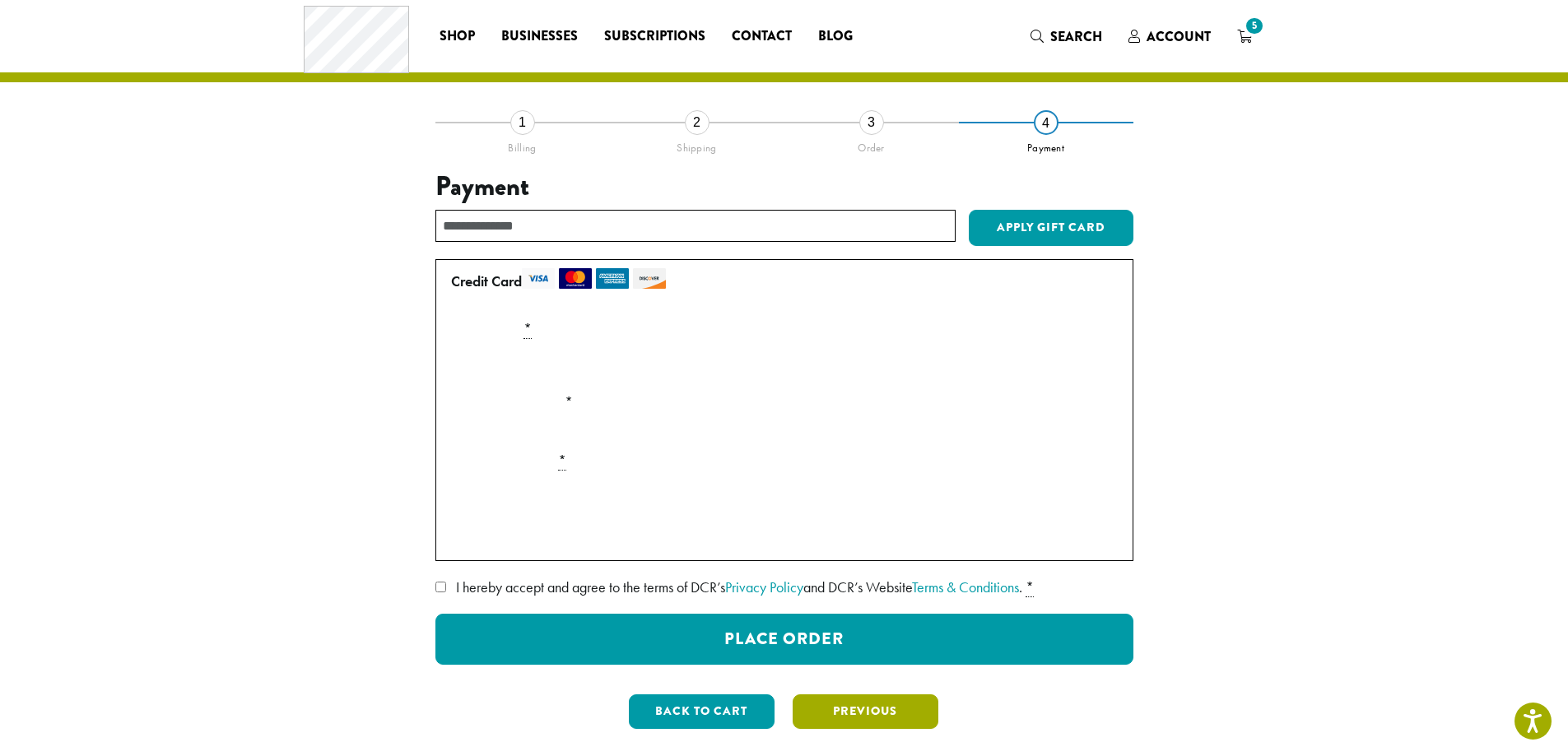
click at [852, 711] on button "Previous" at bounding box center [865, 712] width 146 height 34
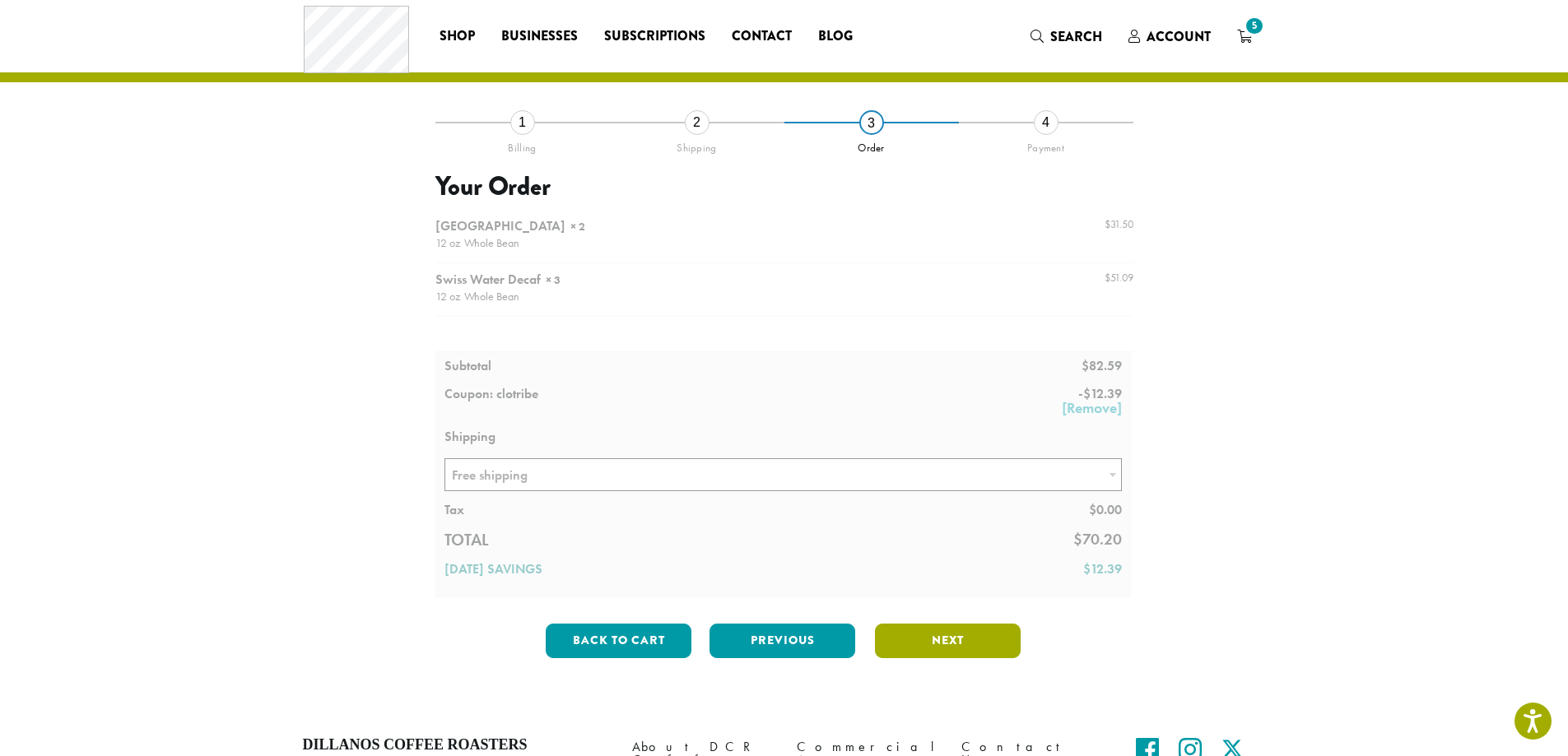
click at [932, 631] on button "Next" at bounding box center [947, 641] width 146 height 34
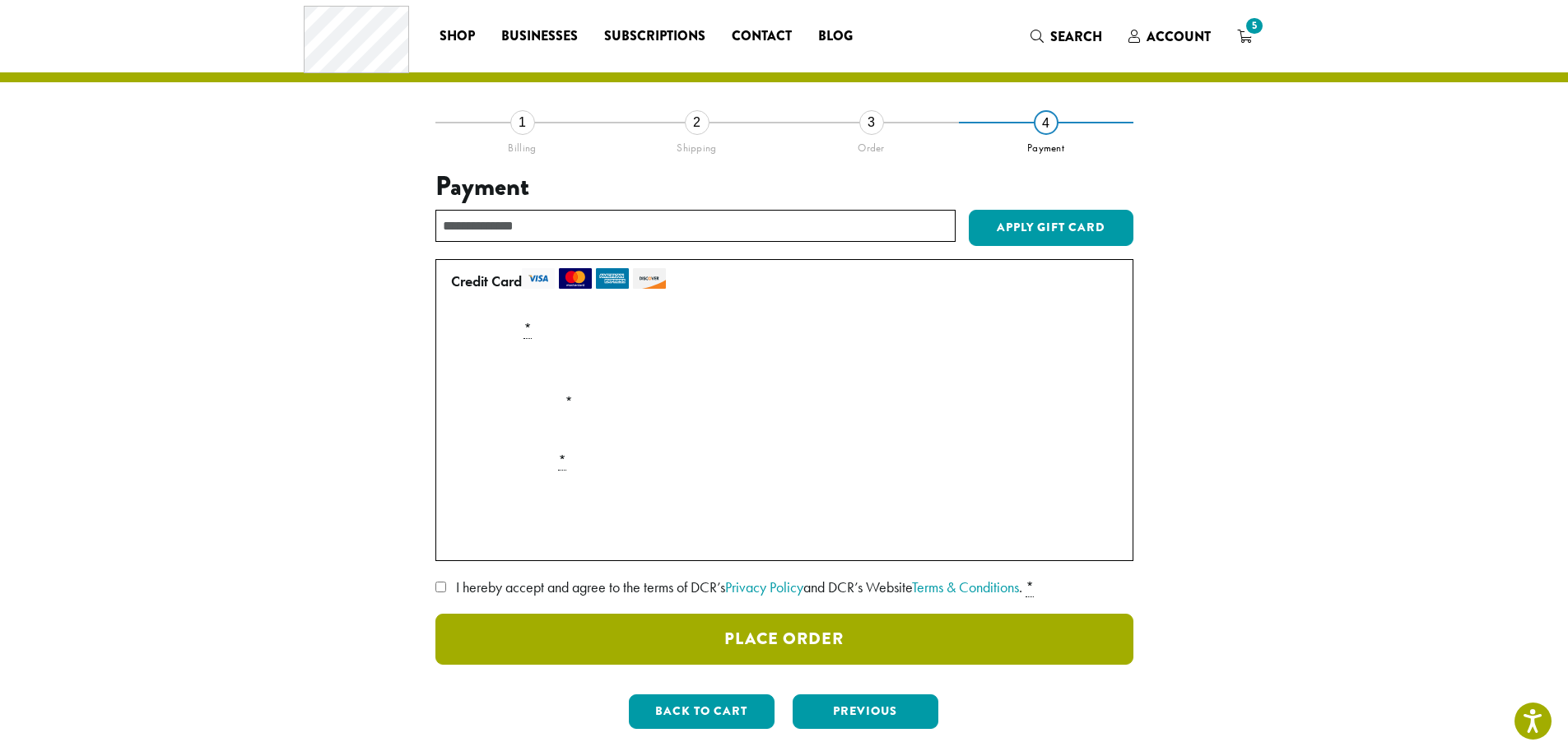
click at [731, 623] on button "Place Order" at bounding box center [784, 639] width 698 height 51
